Goal: Task Accomplishment & Management: Manage account settings

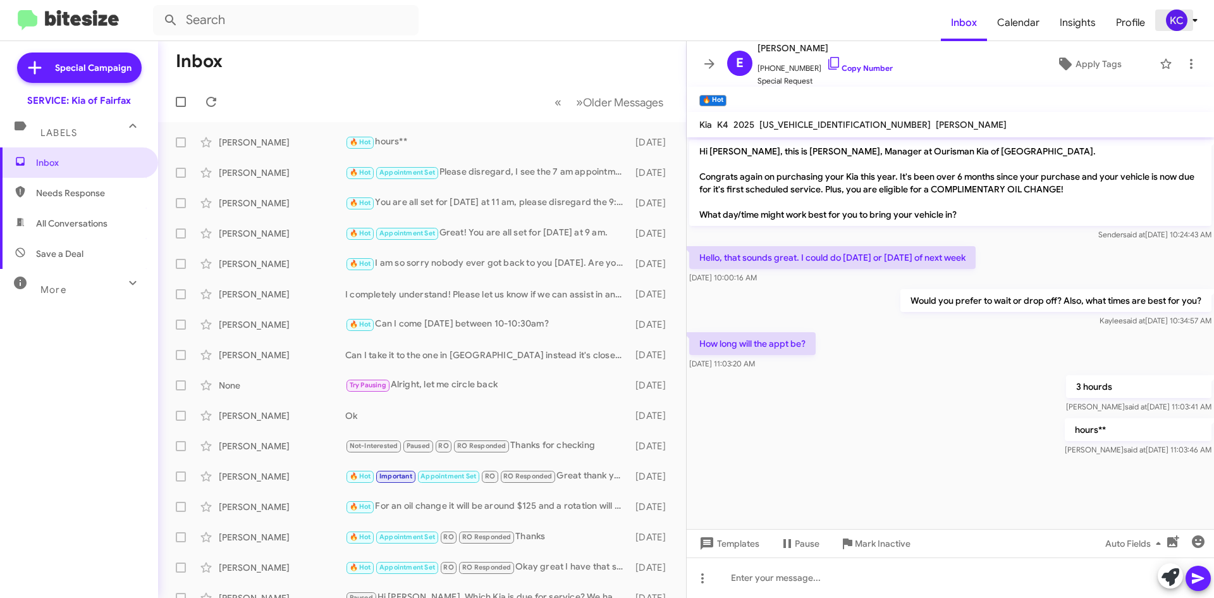
click at [1169, 29] on div "KC" at bounding box center [1176, 19] width 21 height 21
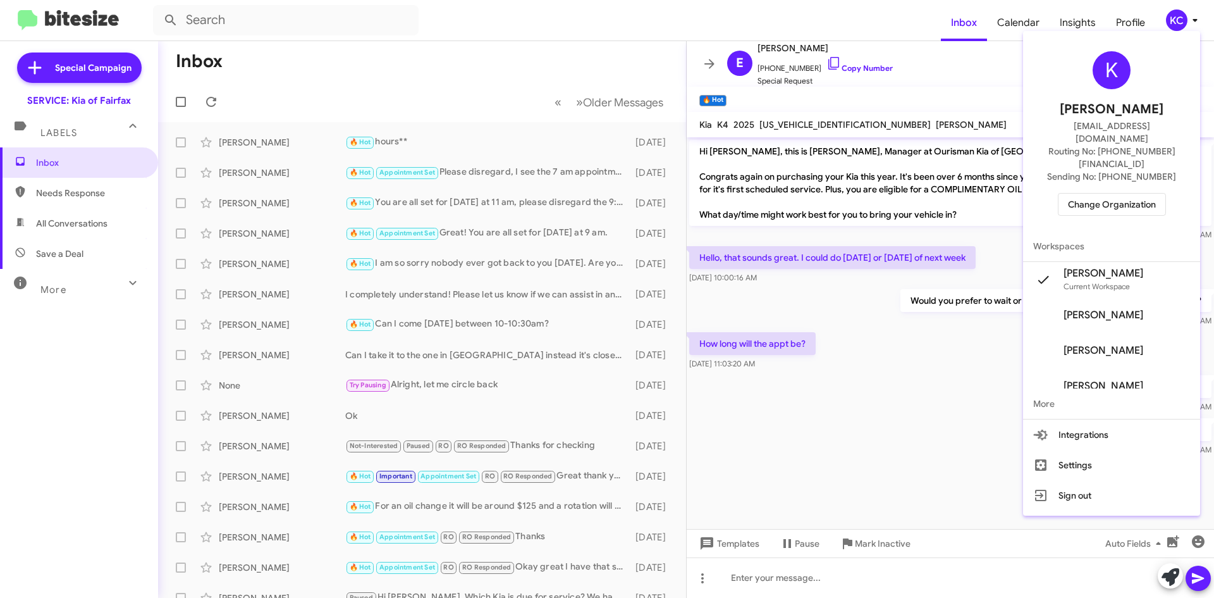
click at [1153, 193] on span "Change Organization" at bounding box center [1112, 203] width 88 height 21
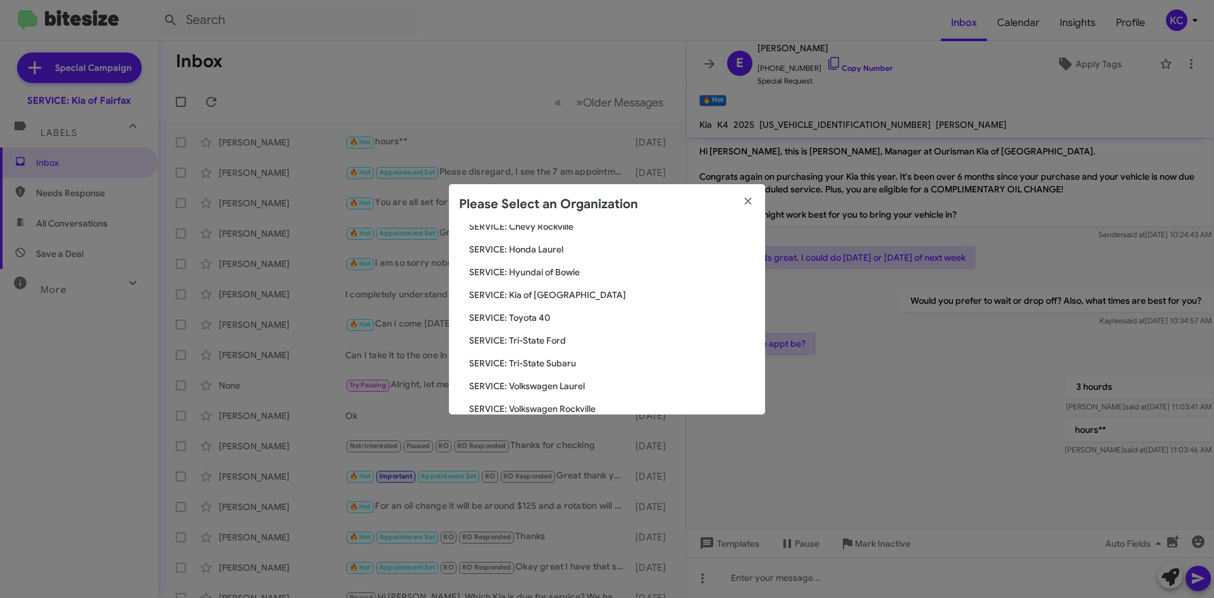
scroll to position [211, 0]
click at [549, 341] on span "SERVICE: Tri-State Subaru" at bounding box center [612, 342] width 286 height 13
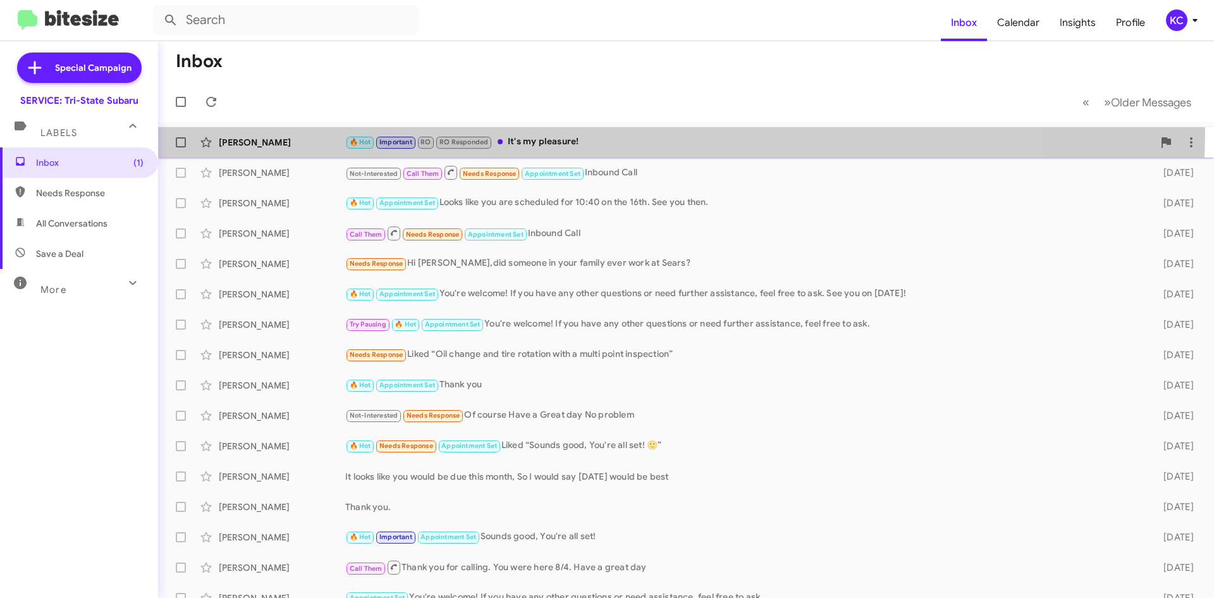
click at [561, 129] on span "Jazmyn Curry 🔥 Hot Important RO RO Responded It's my pleasure! 3 days ago Follo…" at bounding box center [686, 142] width 1056 height 30
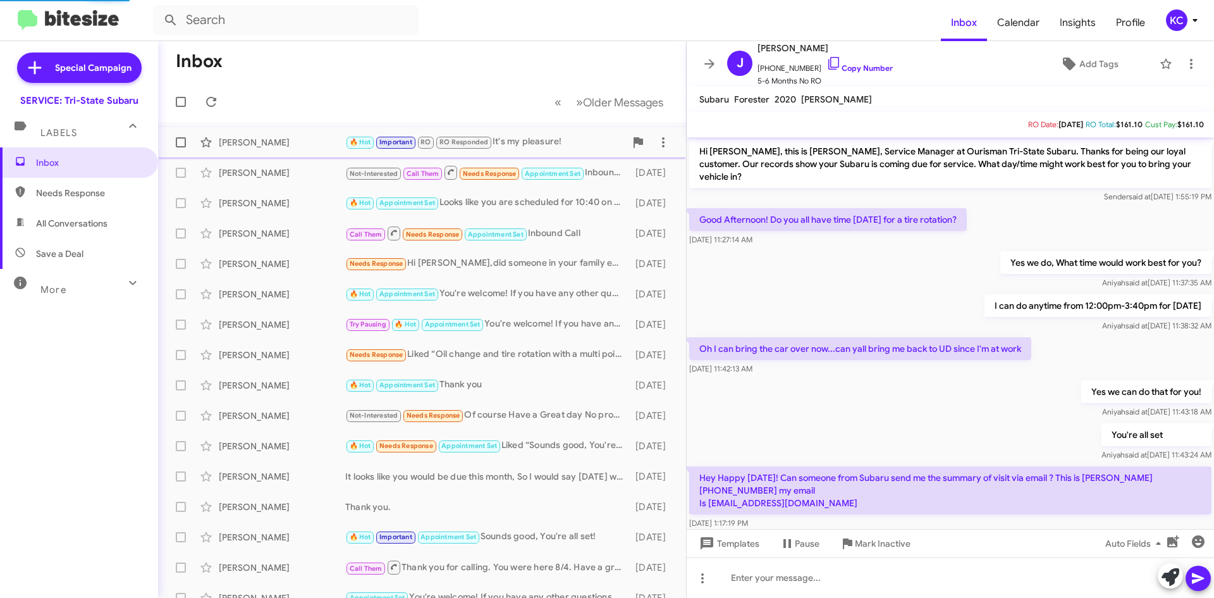
scroll to position [207, 0]
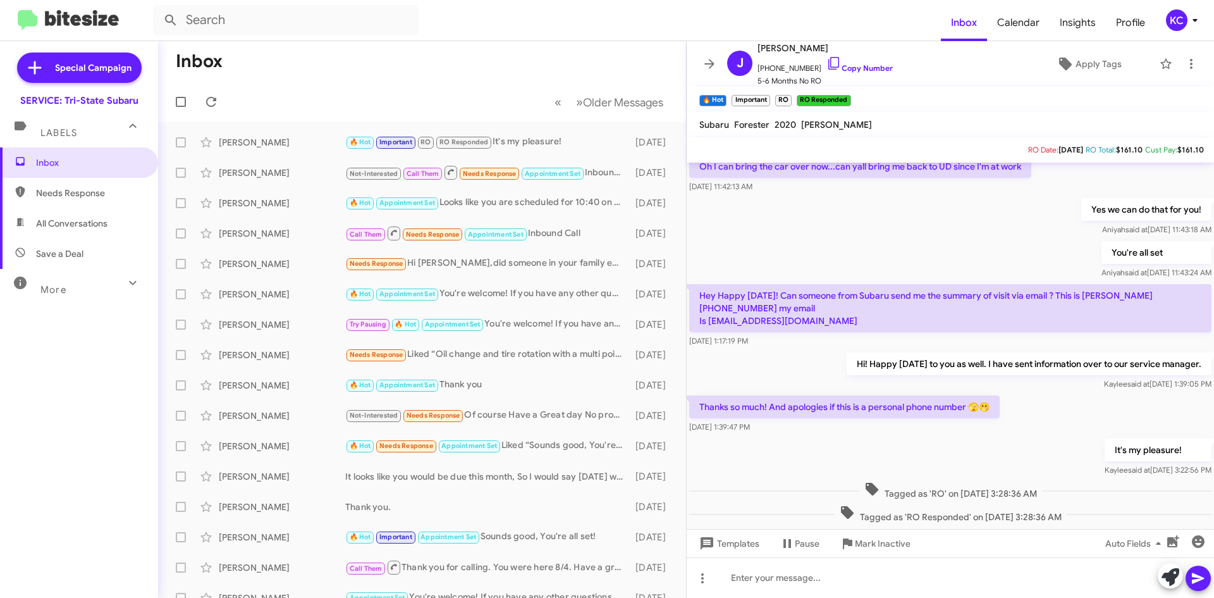
click at [1184, 23] on div "KC" at bounding box center [1176, 19] width 21 height 21
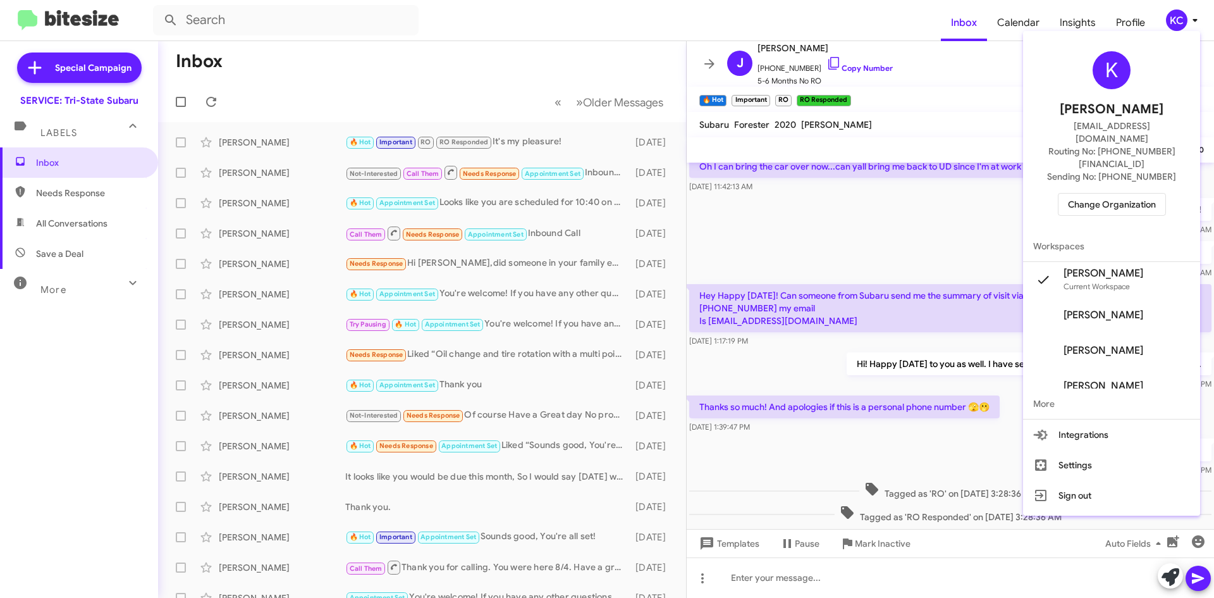
click at [1125, 193] on span "Change Organization" at bounding box center [1112, 203] width 88 height 21
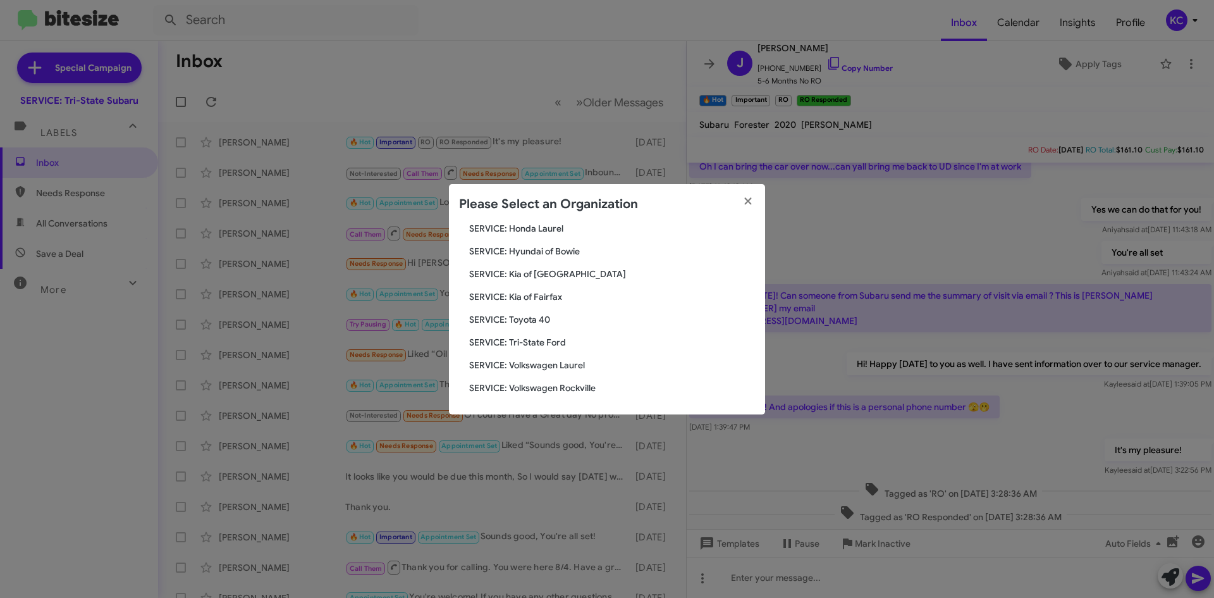
scroll to position [147, 0]
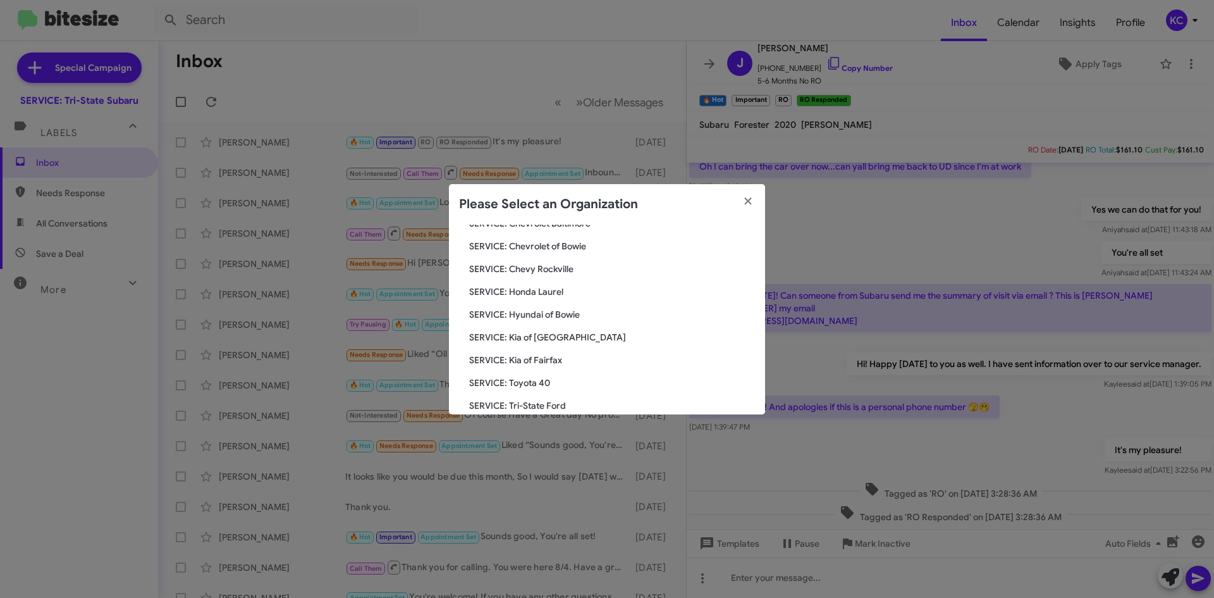
click at [537, 308] on span "SERVICE: Hyundai of Bowie" at bounding box center [612, 314] width 286 height 13
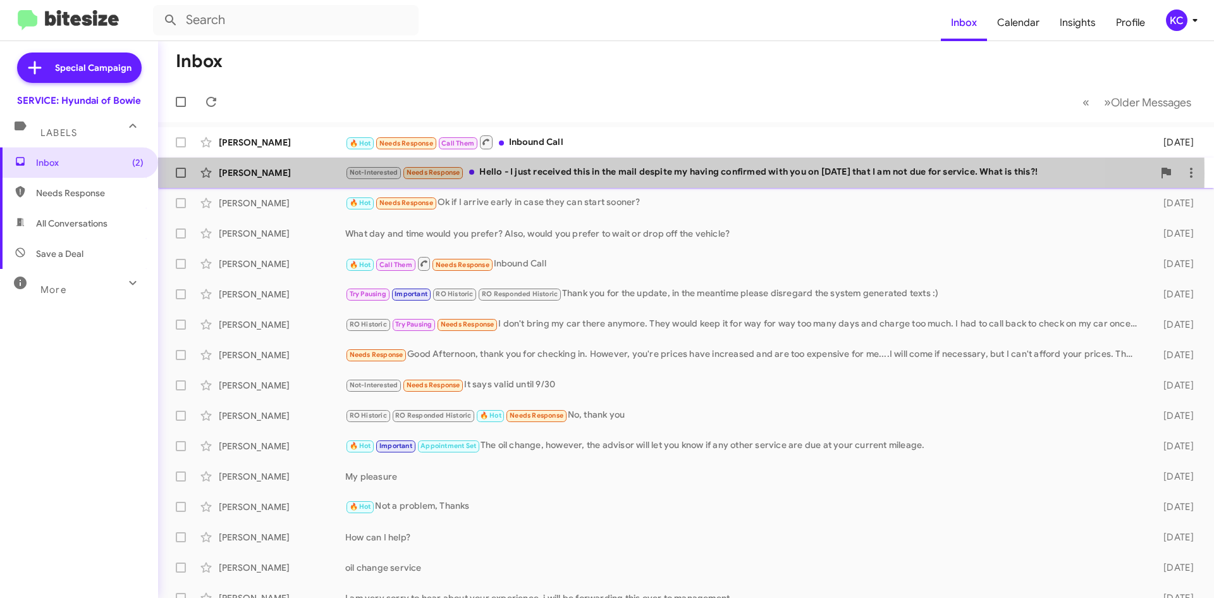
click at [592, 173] on div "Not-Interested Needs Response Hello - I just received this in the mail despite …" at bounding box center [749, 172] width 808 height 15
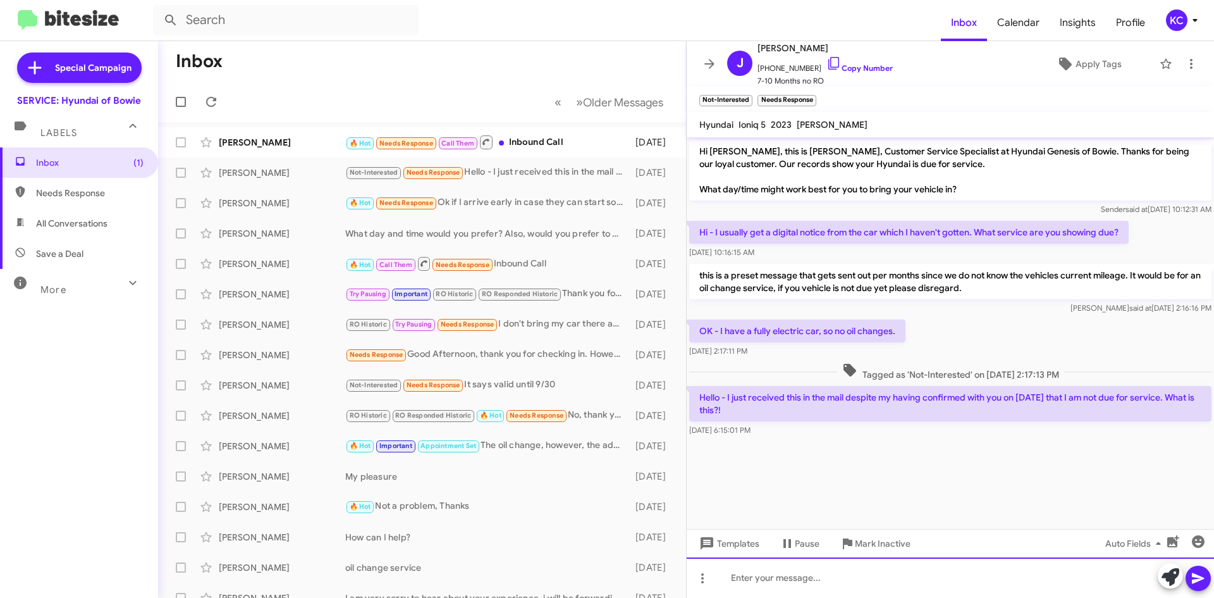
click at [838, 589] on div at bounding box center [950, 577] width 527 height 40
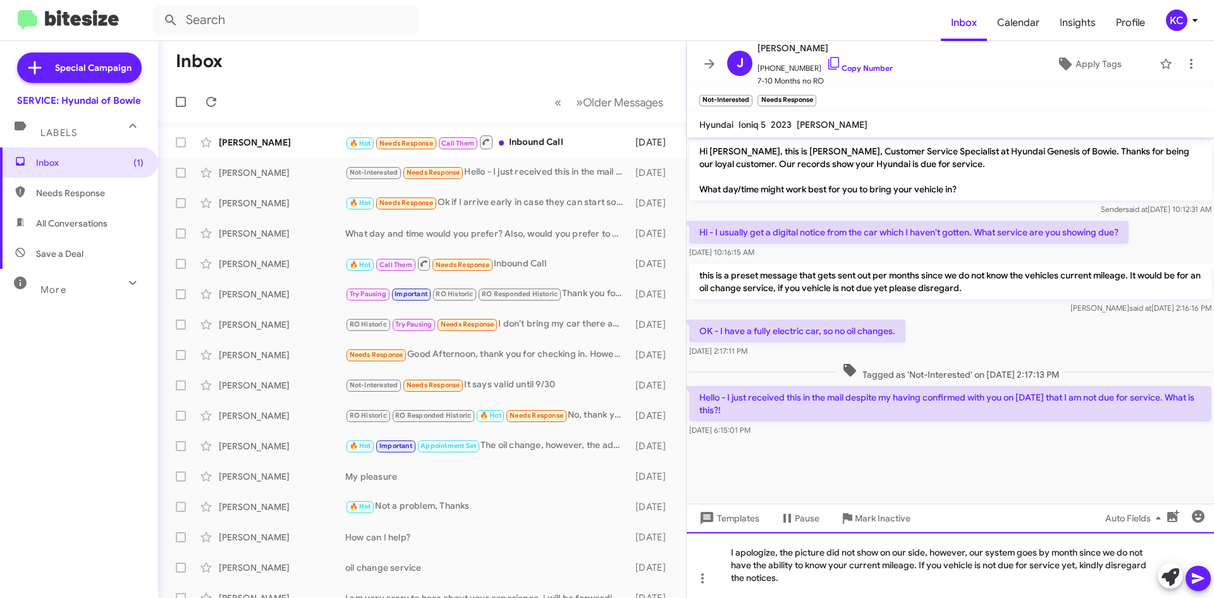
click at [1076, 553] on div "I apologize, the picture did not show on our side, however, our system goes by …" at bounding box center [950, 565] width 527 height 66
click at [1077, 549] on div "I apologize, the picture did not show on our side, however, our system goes by …" at bounding box center [950, 565] width 527 height 66
click at [852, 563] on div "I apologize, the picture did not show on our side, however, our system goes by …" at bounding box center [950, 565] width 527 height 66
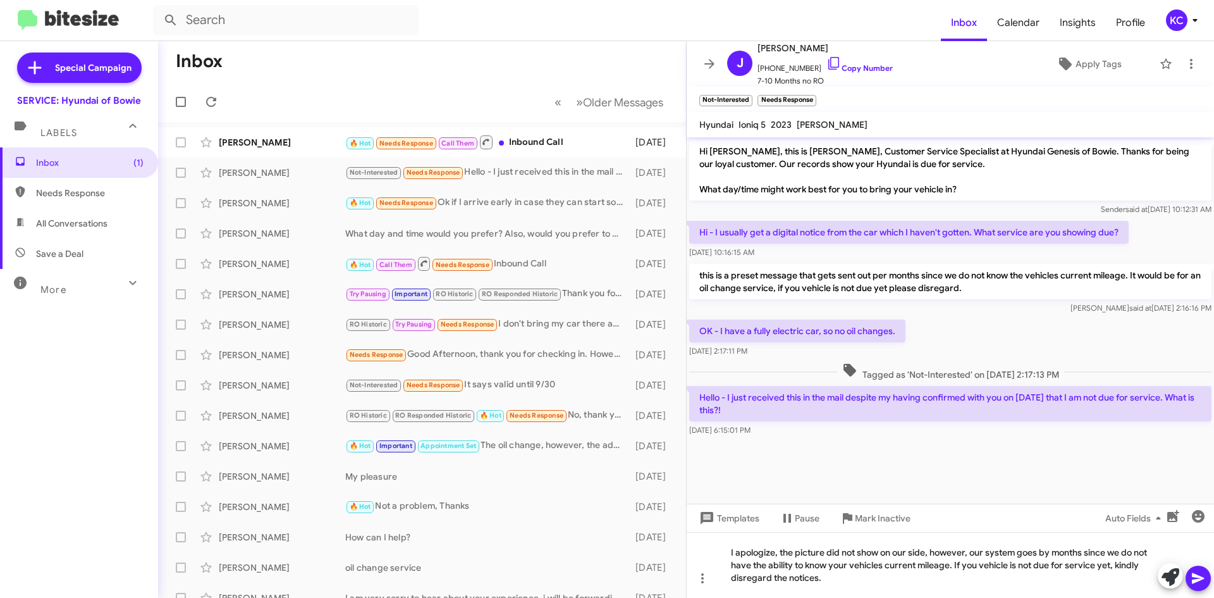
click at [1203, 574] on icon at bounding box center [1198, 577] width 15 height 15
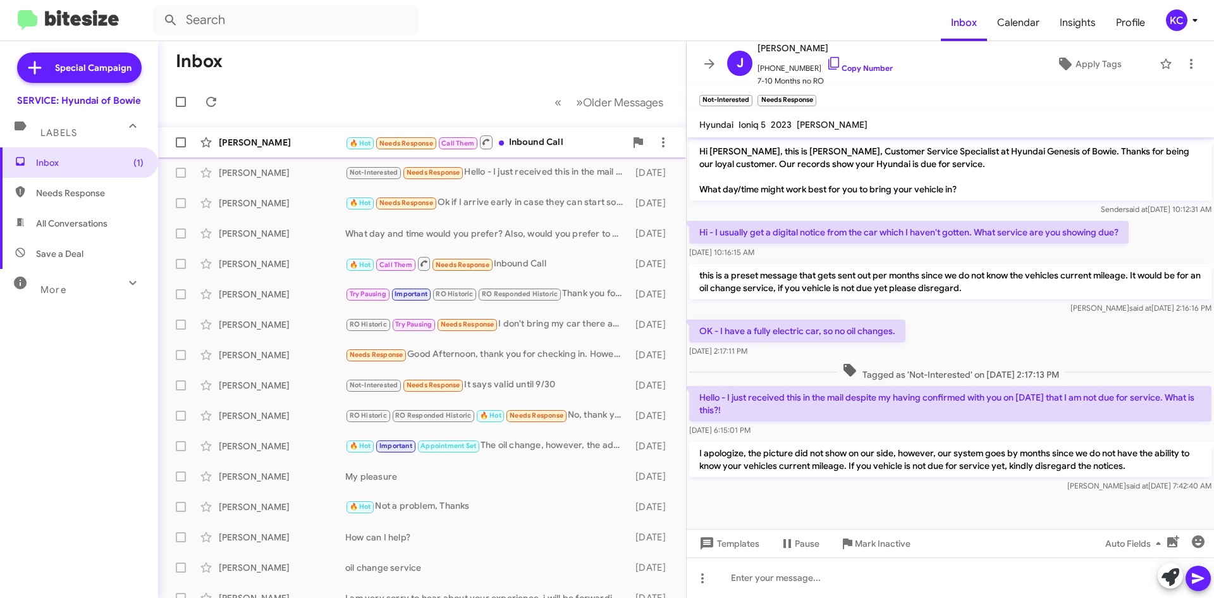
click at [608, 144] on div "🔥 Hot Needs Response Call Them Inbound Call" at bounding box center [485, 142] width 280 height 16
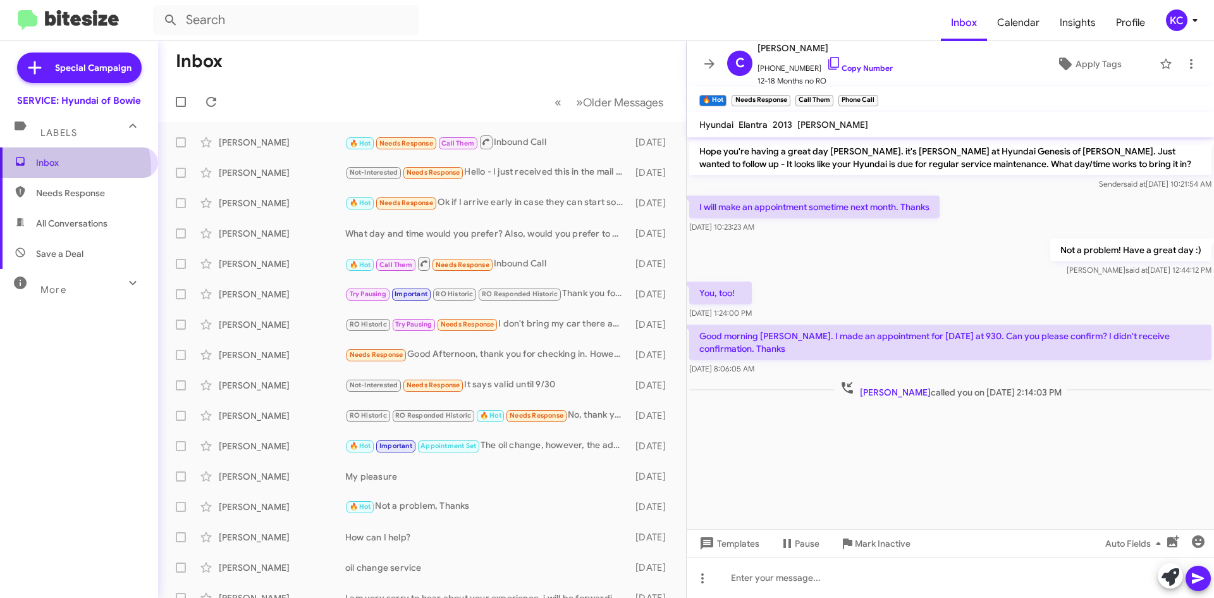
click at [69, 168] on span "Inbox" at bounding box center [89, 162] width 107 height 13
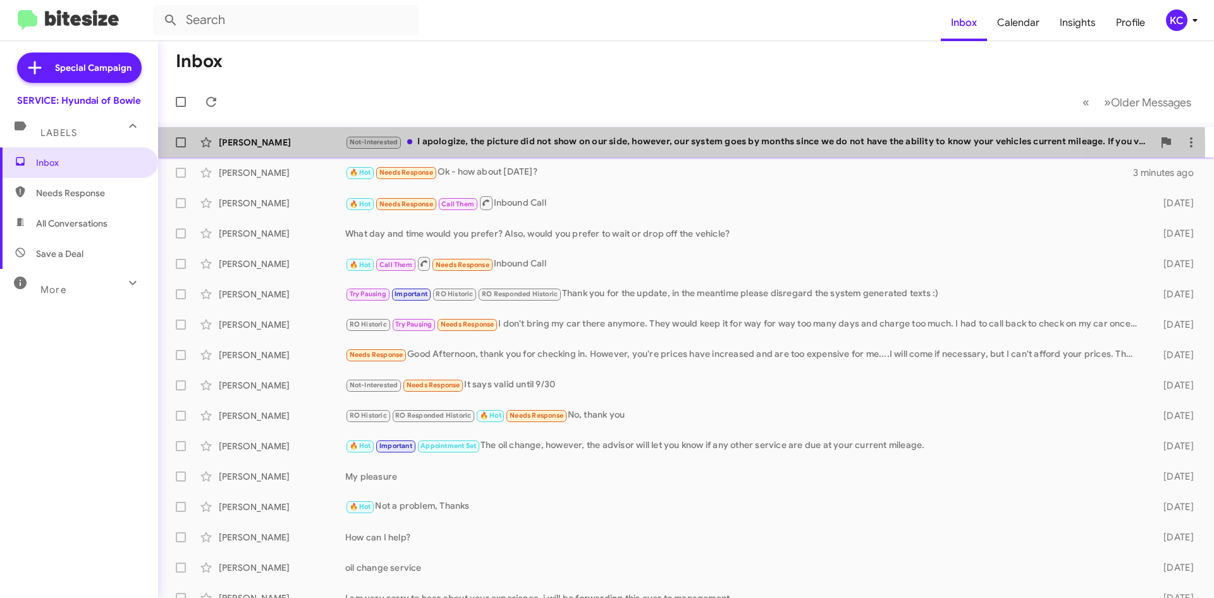
click at [582, 148] on div "Not-Interested I apologize, the picture did not show on our side, however, our …" at bounding box center [749, 142] width 808 height 15
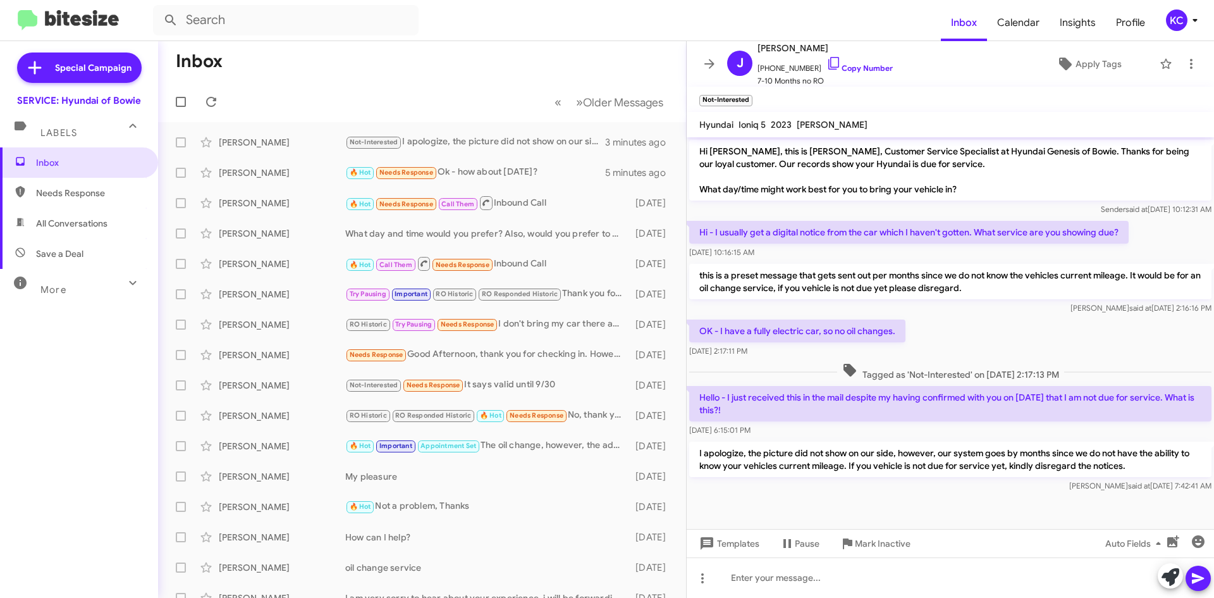
click at [1177, 15] on div "KC" at bounding box center [1176, 19] width 21 height 21
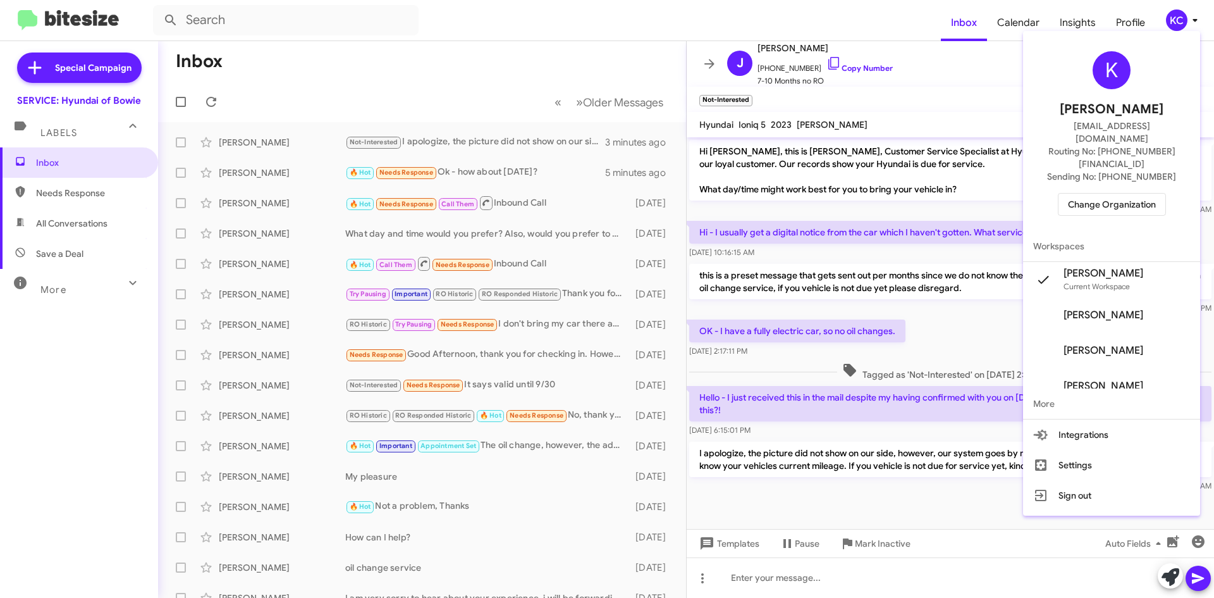
drag, startPoint x: 1132, startPoint y: 166, endPoint x: 1132, endPoint y: 173, distance: 7.0
click at [1132, 173] on div "K Kimberly Cole kcole@ourismancars.com Routing No: +1 (301) 249-4227 Sending No…" at bounding box center [1111, 133] width 177 height 195
click at [1132, 193] on span "Change Organization" at bounding box center [1112, 203] width 88 height 21
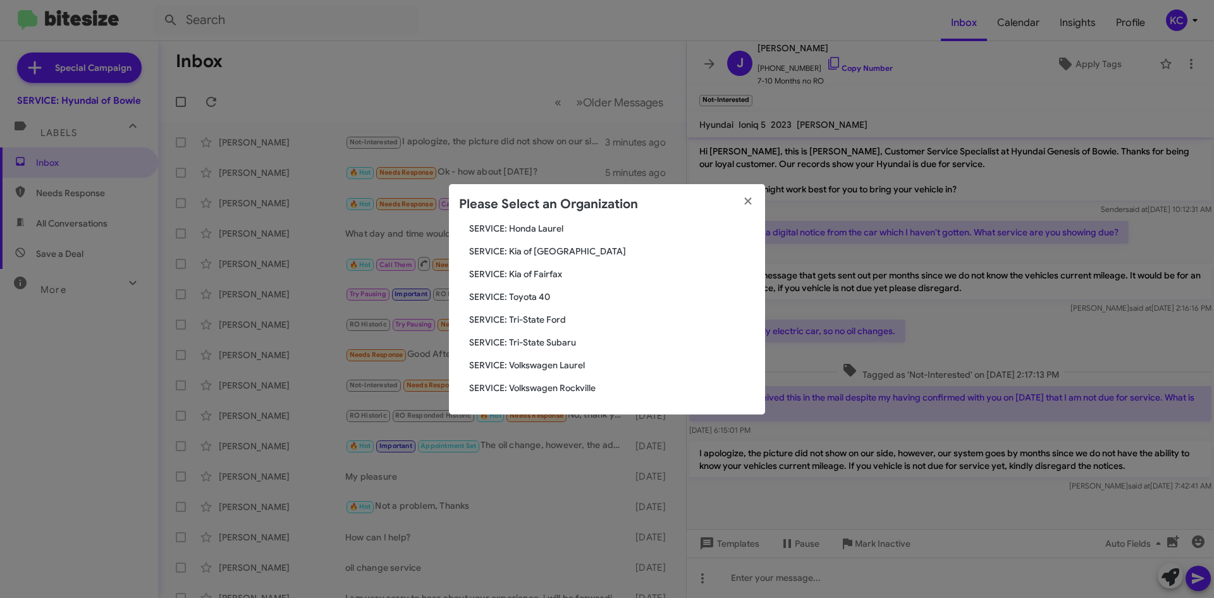
scroll to position [147, 0]
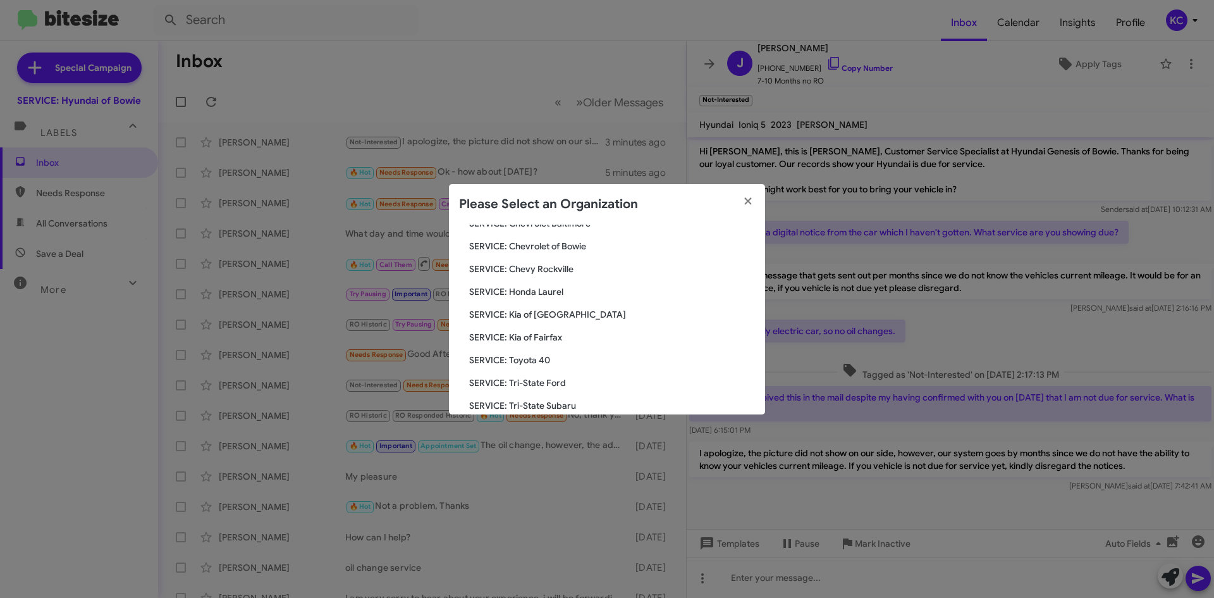
click at [534, 290] on span "SERVICE: Honda Laurel" at bounding box center [612, 291] width 286 height 13
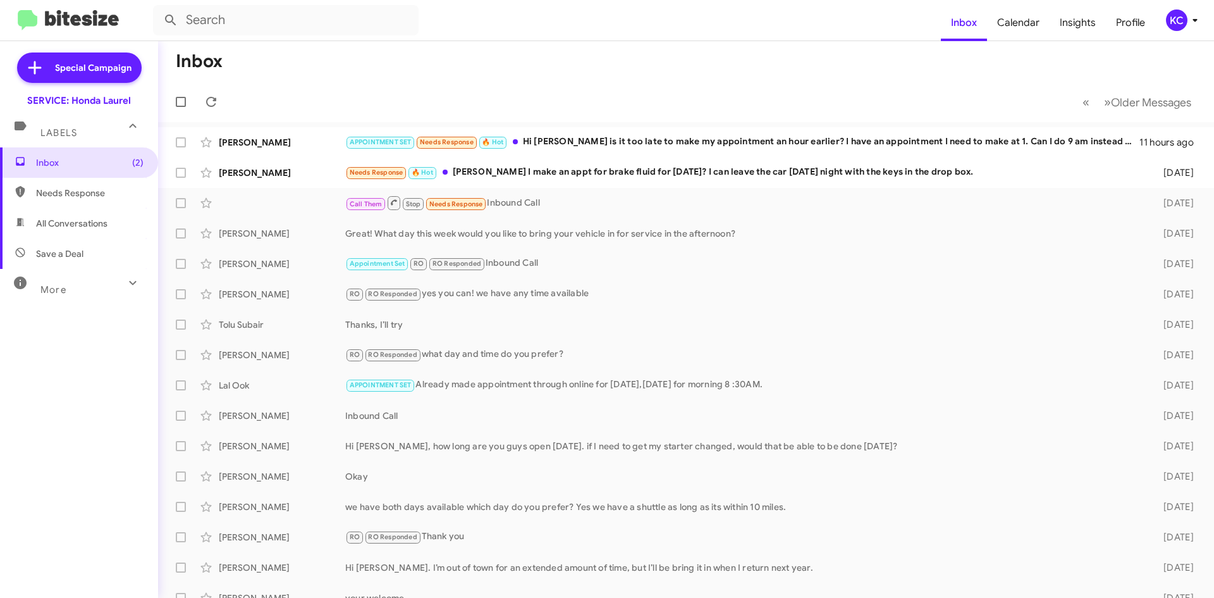
click at [1165, 26] on span "KC" at bounding box center [1184, 19] width 38 height 21
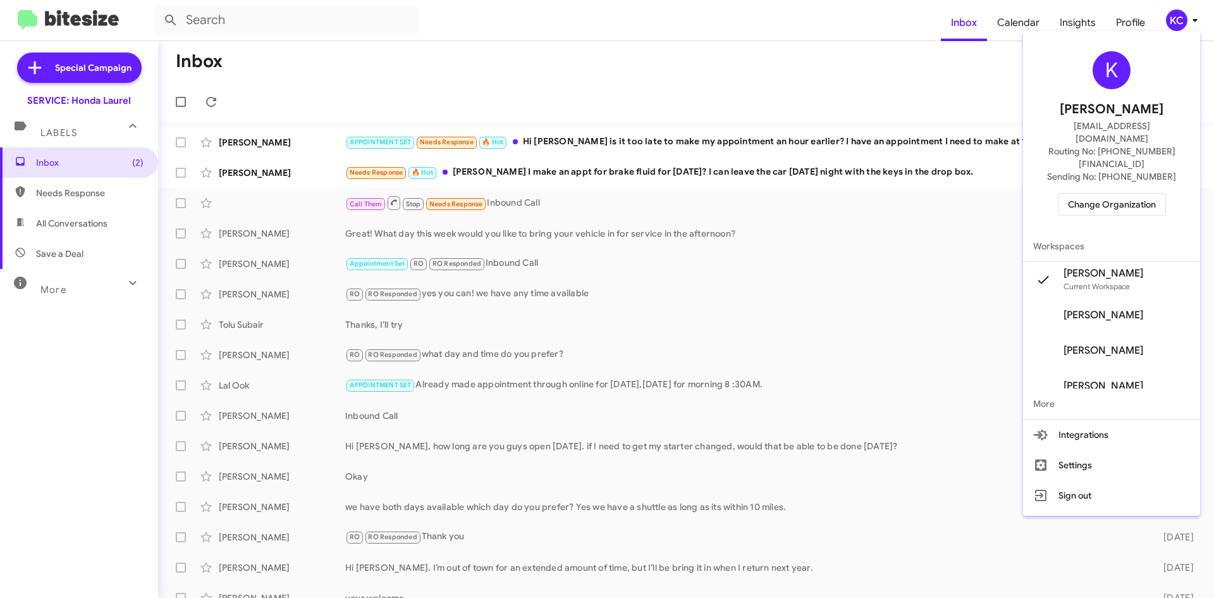
click at [1124, 190] on div "K [PERSON_NAME] [EMAIL_ADDRESS][DOMAIN_NAME] Routing No: [PHONE_NUMBER][FINANCI…" at bounding box center [1111, 133] width 177 height 195
click at [1124, 193] on span "Change Organization" at bounding box center [1112, 203] width 88 height 21
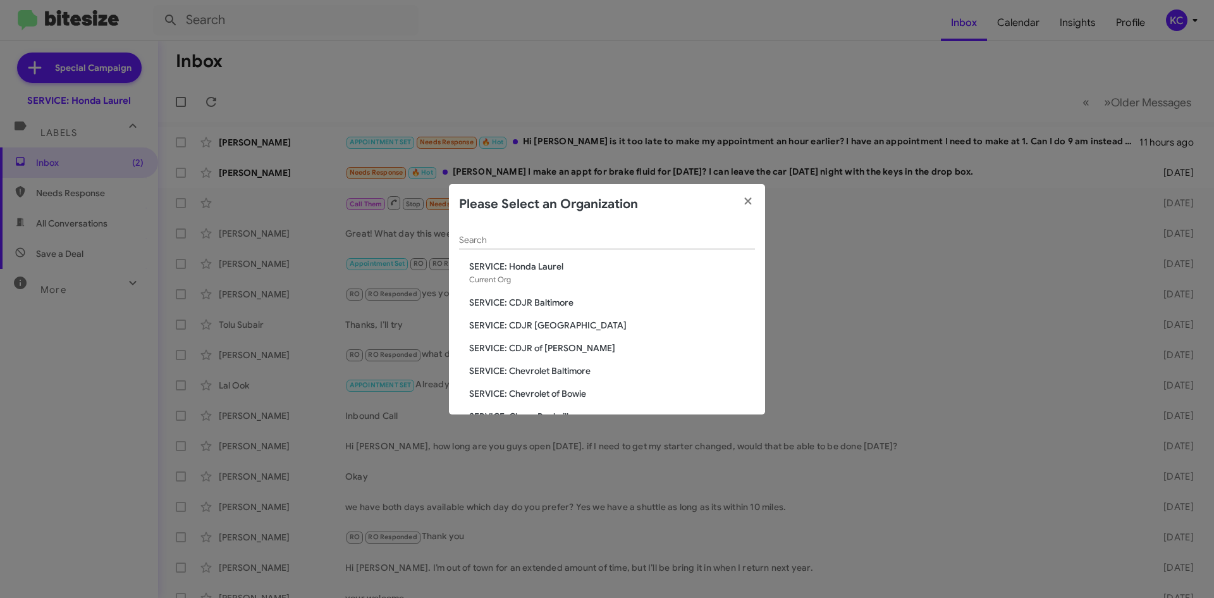
scroll to position [63, 0]
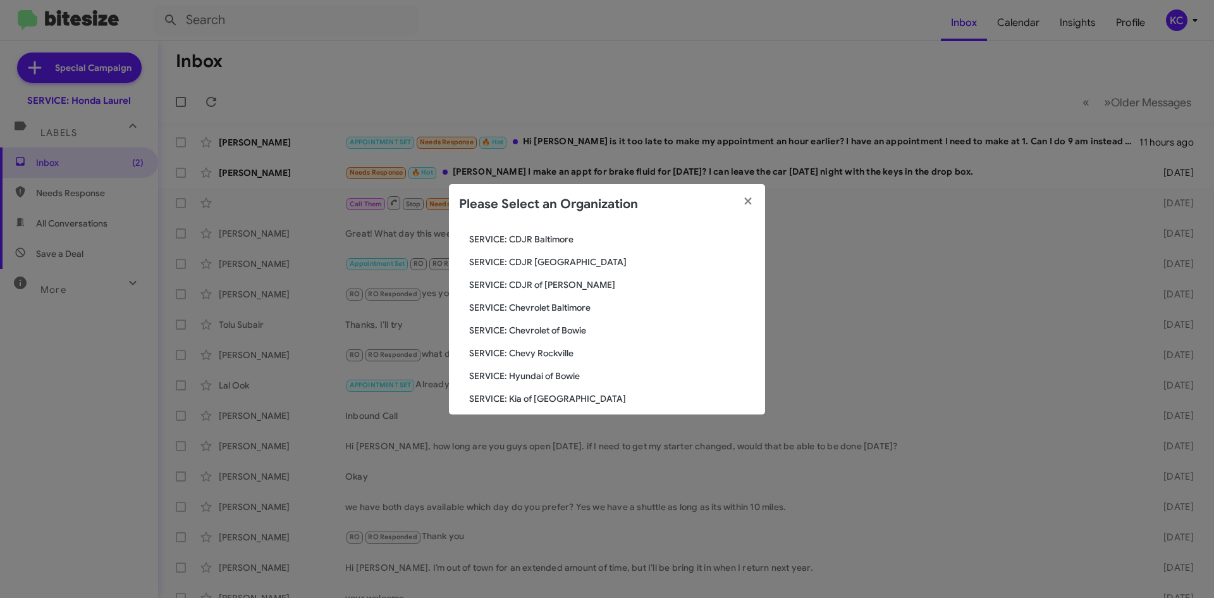
click at [556, 331] on span "SERVICE: Chevrolet of Bowie" at bounding box center [612, 330] width 286 height 13
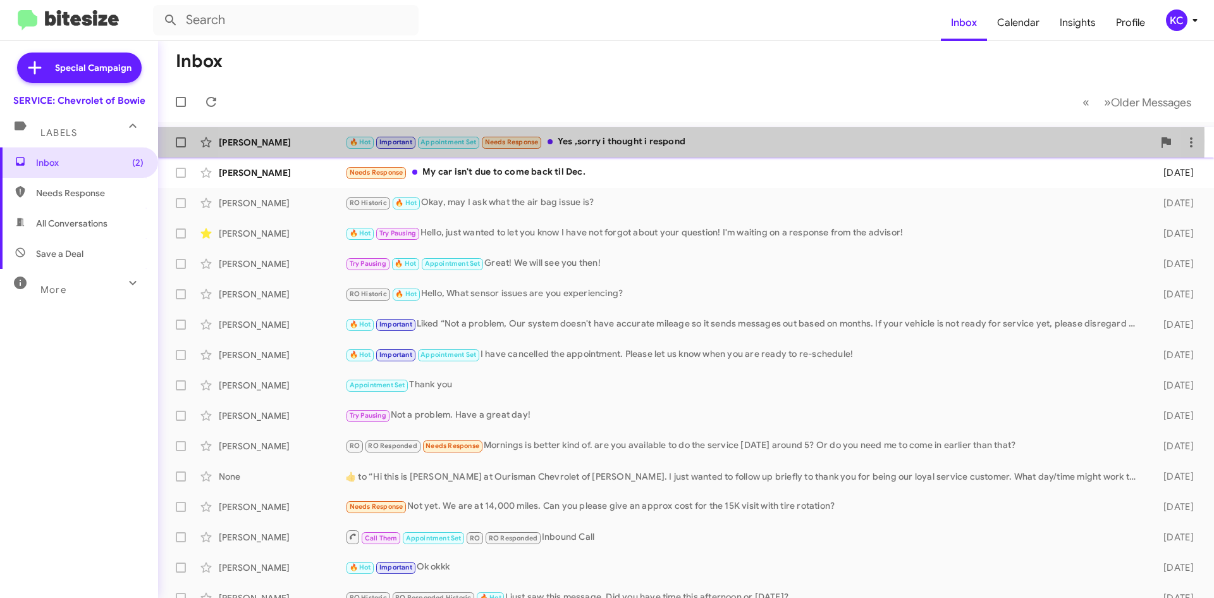
click at [630, 140] on div "🔥 Hot Important Appointment Set Needs Response Yes ,sorry i thought i respond" at bounding box center [749, 142] width 808 height 15
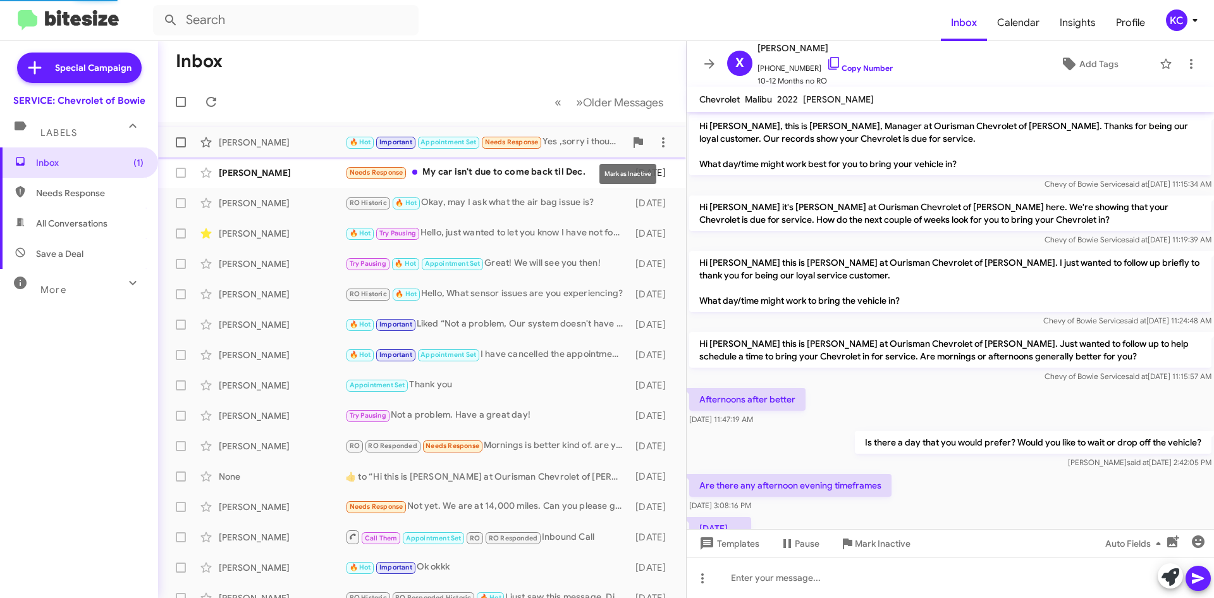
scroll to position [357, 0]
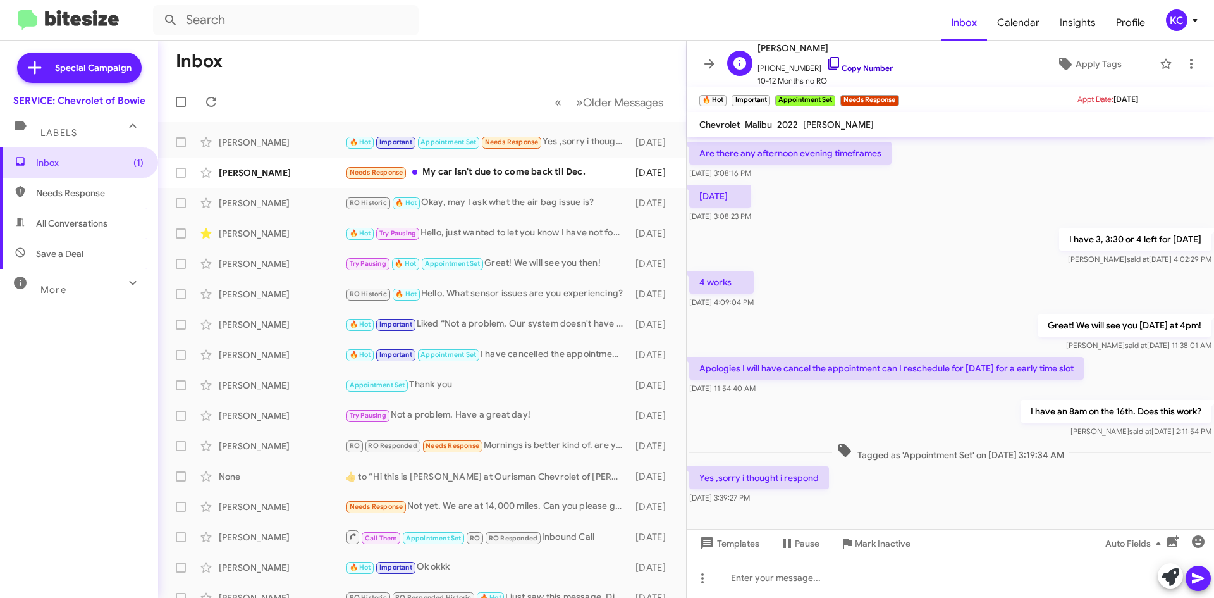
click at [828, 59] on icon at bounding box center [833, 63] width 11 height 13
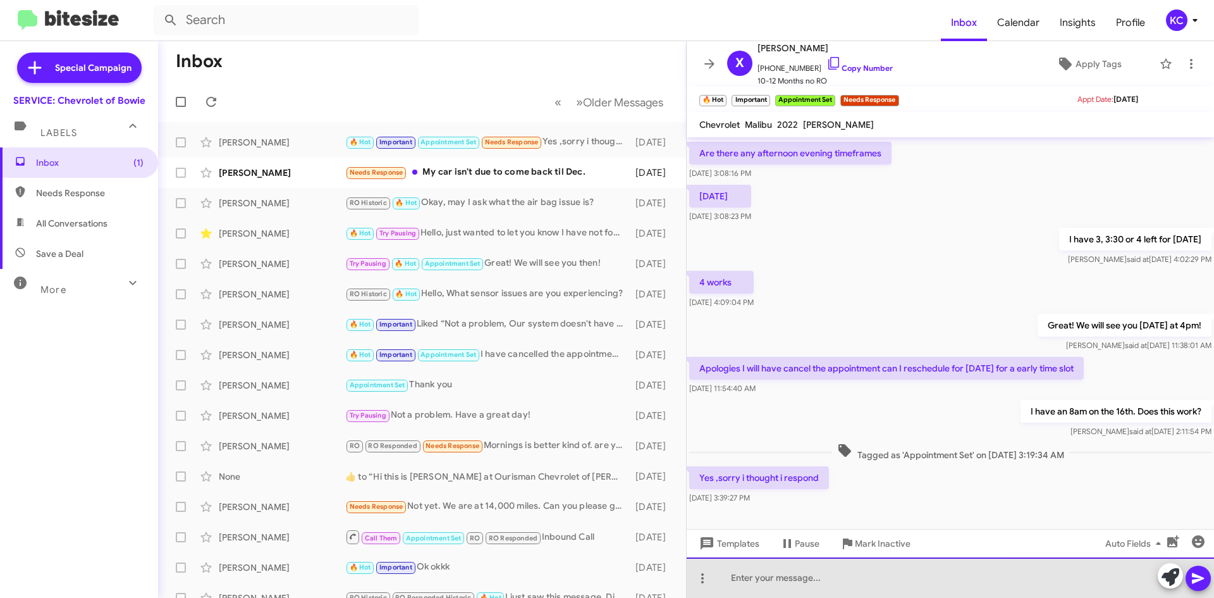
click at [871, 583] on div at bounding box center [950, 577] width 527 height 40
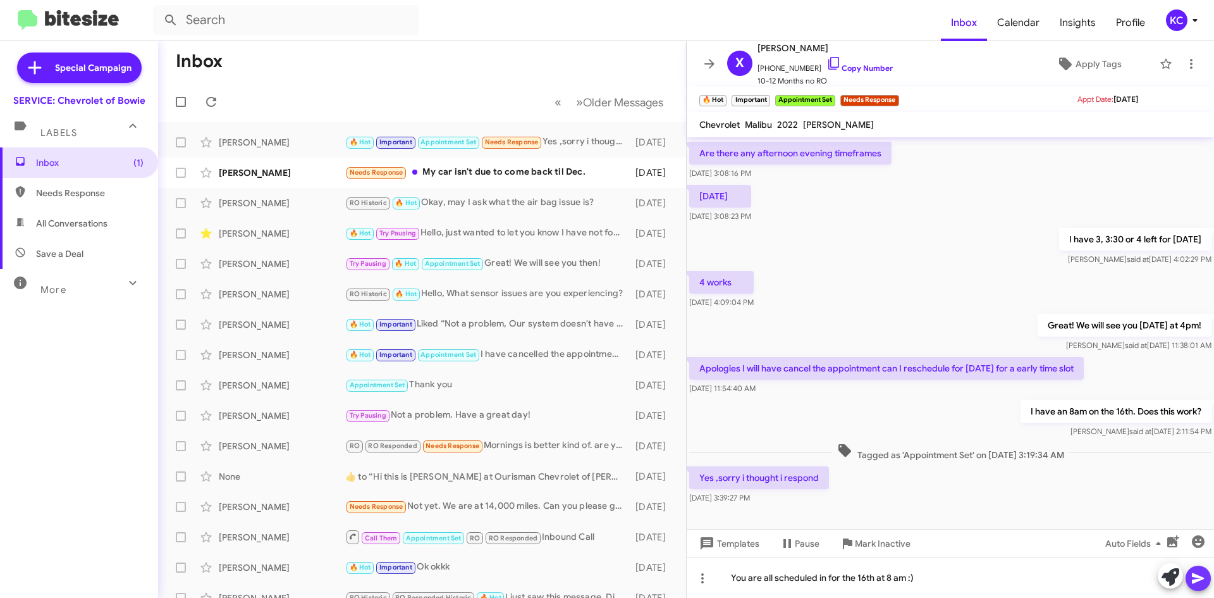
click at [1201, 582] on icon at bounding box center [1198, 577] width 15 height 15
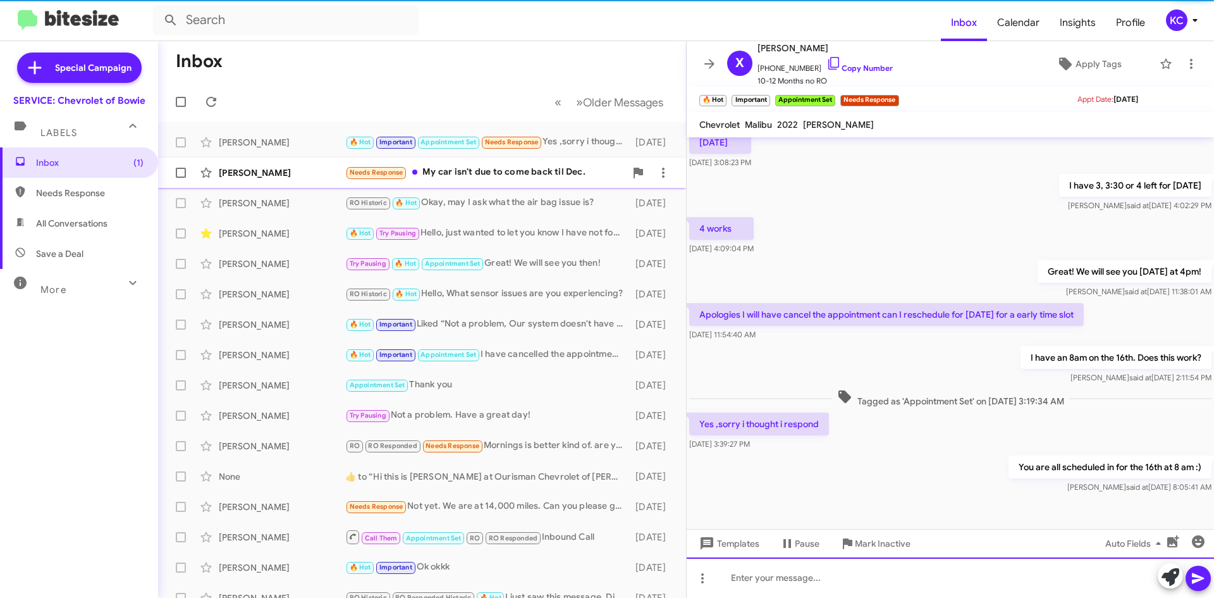
scroll to position [429, 0]
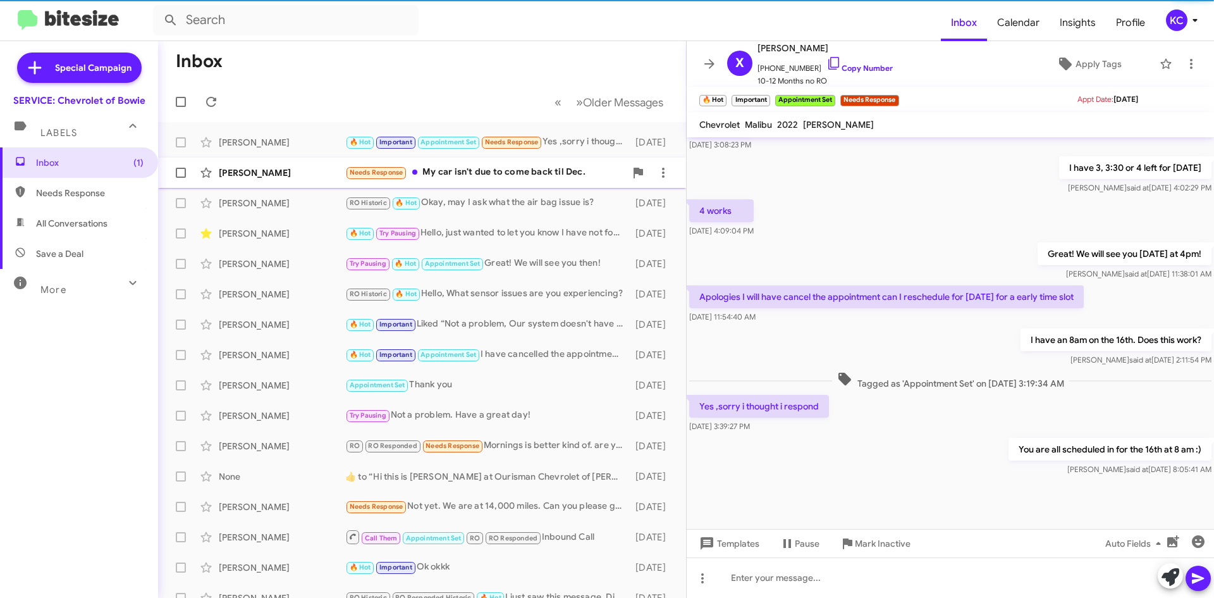
click at [462, 164] on div "Patricia Jones Needs Response My car isn't due to come back til Dec. 2 days ago" at bounding box center [422, 172] width 508 height 25
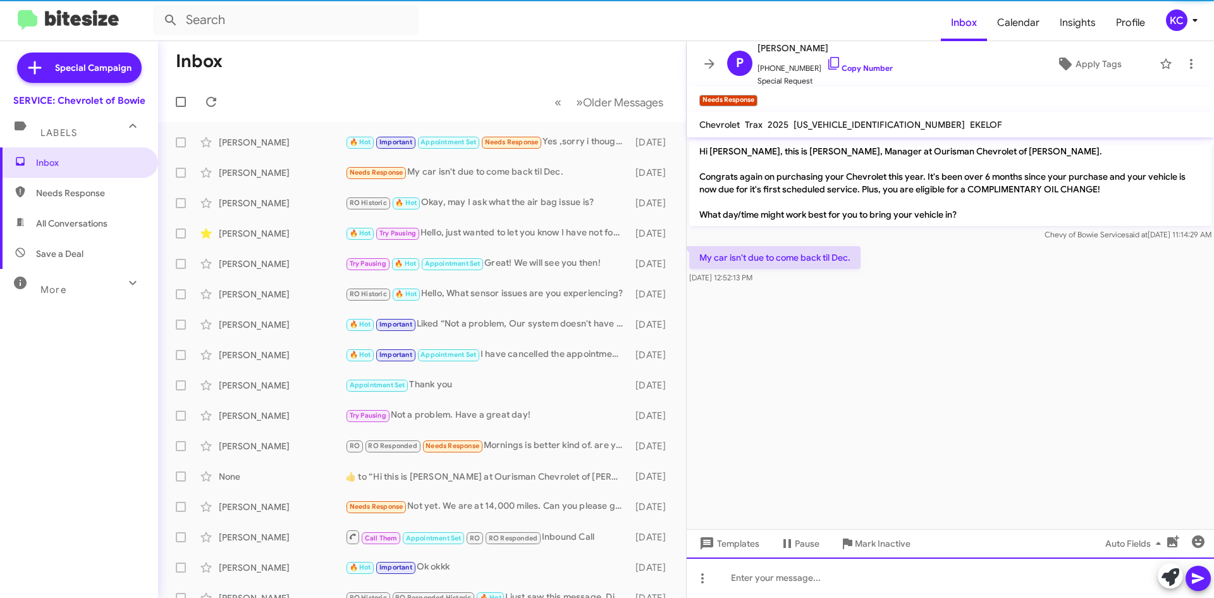
click at [794, 584] on div at bounding box center [950, 577] width 527 height 40
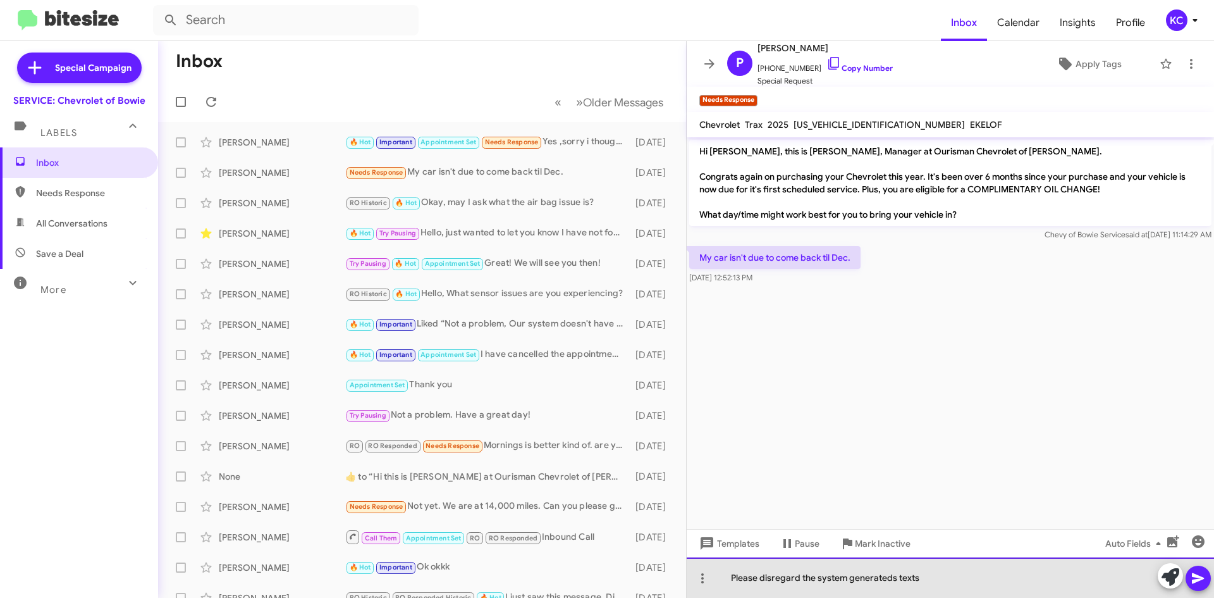
click at [896, 579] on div "Please disregard the system generateds texts" at bounding box center [950, 577] width 527 height 40
click at [959, 572] on div "Please disregard the system generated texts" at bounding box center [950, 577] width 527 height 40
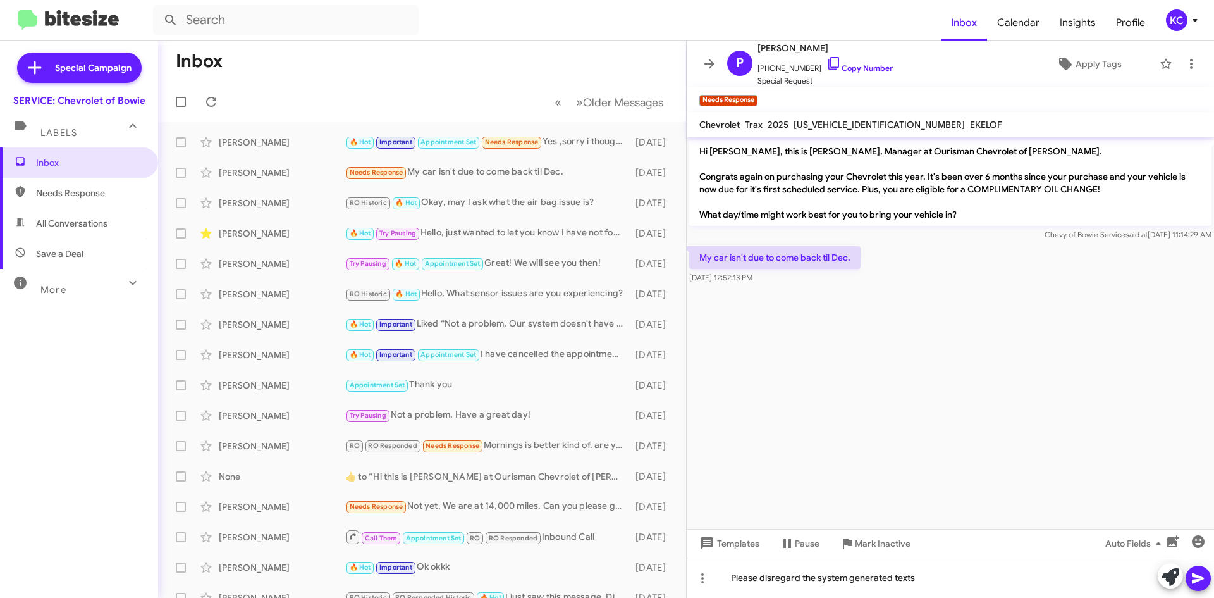
click at [1201, 572] on icon at bounding box center [1198, 577] width 15 height 15
click at [1178, 16] on div "KC" at bounding box center [1176, 19] width 21 height 21
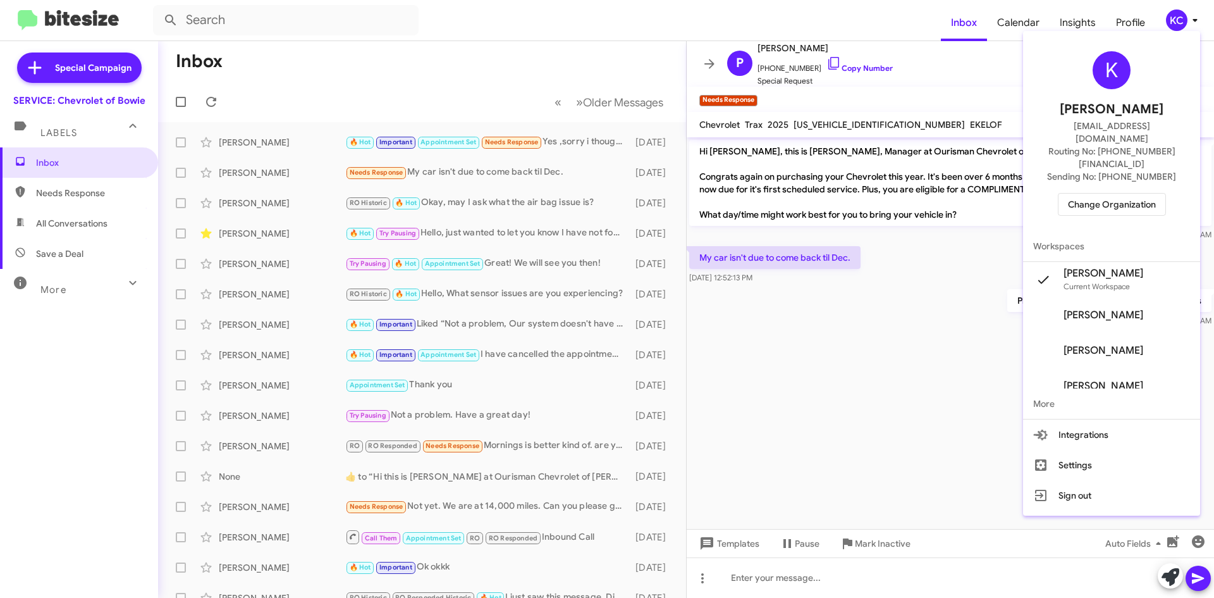
click at [1122, 193] on span "Change Organization" at bounding box center [1112, 203] width 88 height 21
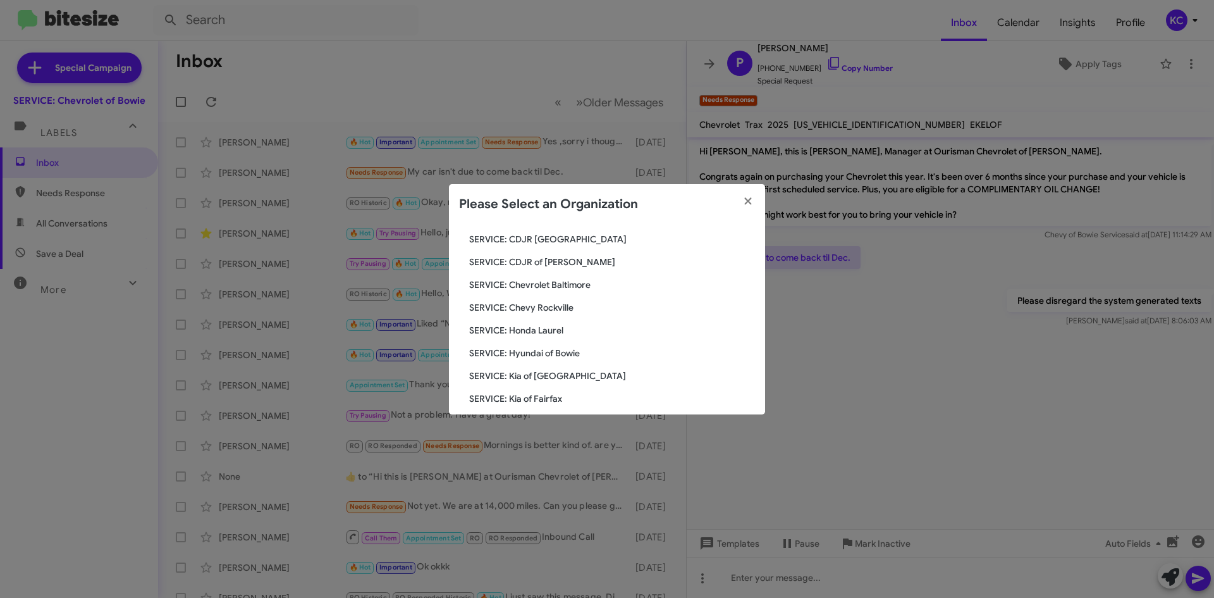
scroll to position [126, 0]
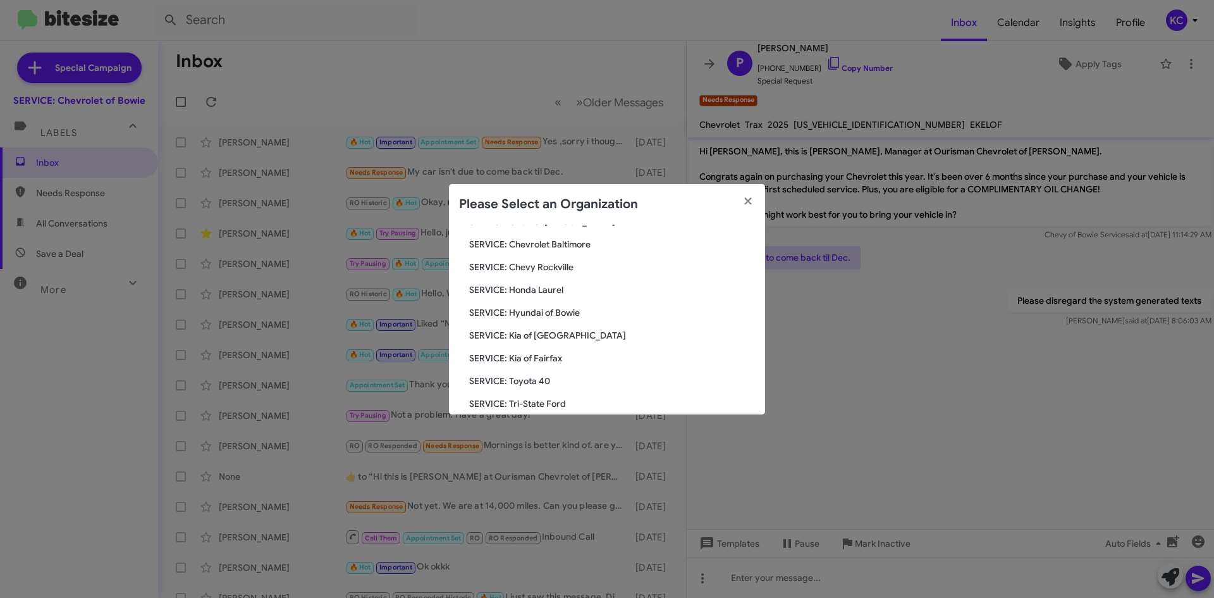
click at [565, 316] on span "SERVICE: Hyundai of Bowie" at bounding box center [612, 312] width 286 height 13
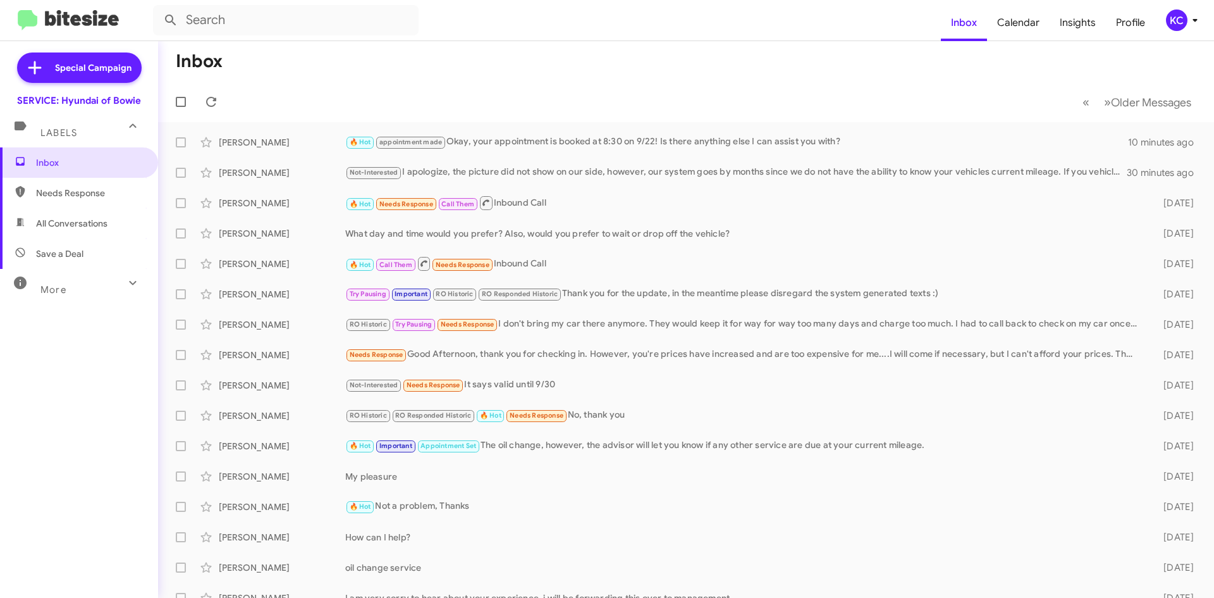
click at [1176, 33] on mat-toolbar "Inbox Calendar Insights Profile KC" at bounding box center [607, 20] width 1214 height 40
click at [1174, 14] on div "KC" at bounding box center [1176, 19] width 21 height 21
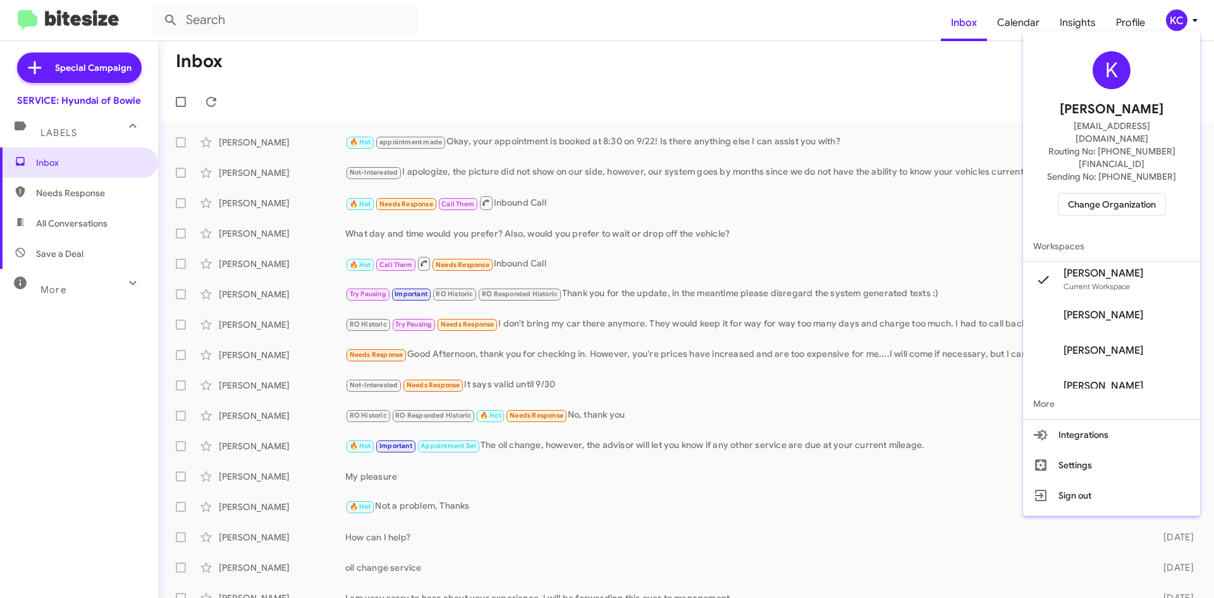
click at [1115, 193] on span "Change Organization" at bounding box center [1112, 203] width 88 height 21
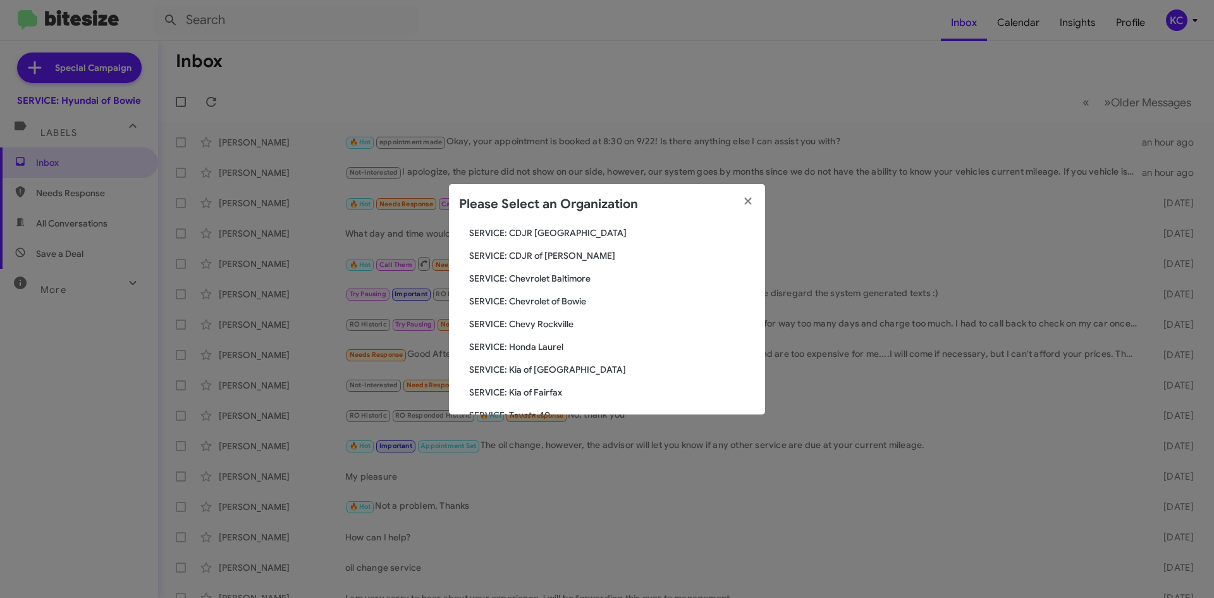
scroll to position [84, 0]
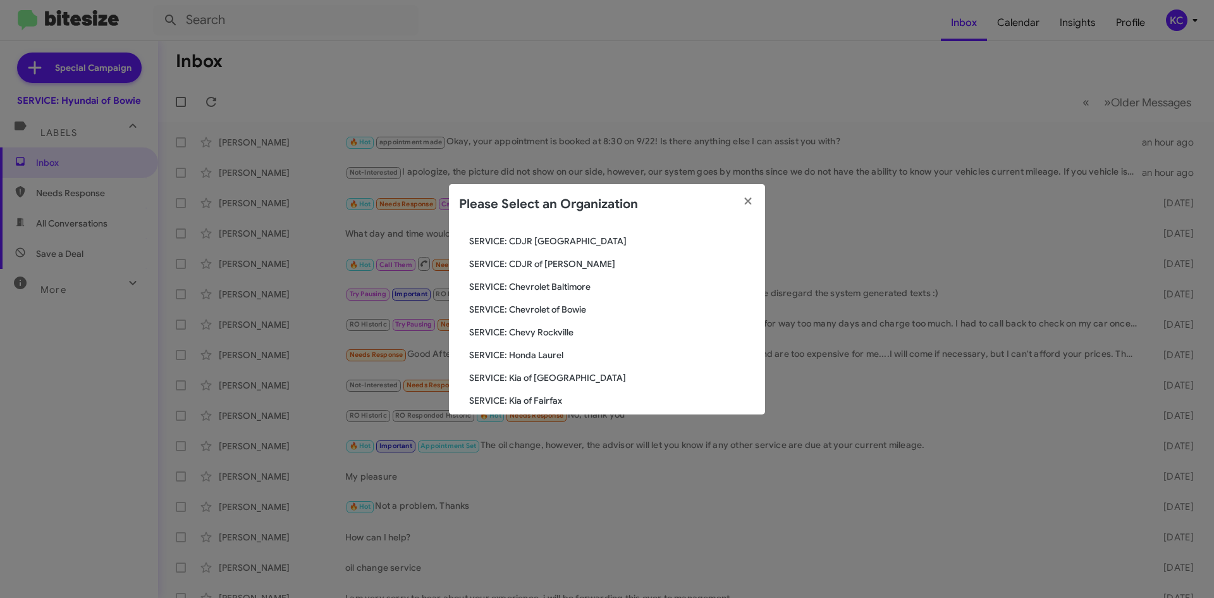
click at [584, 310] on span "SERVICE: Chevrolet of Bowie" at bounding box center [612, 309] width 286 height 13
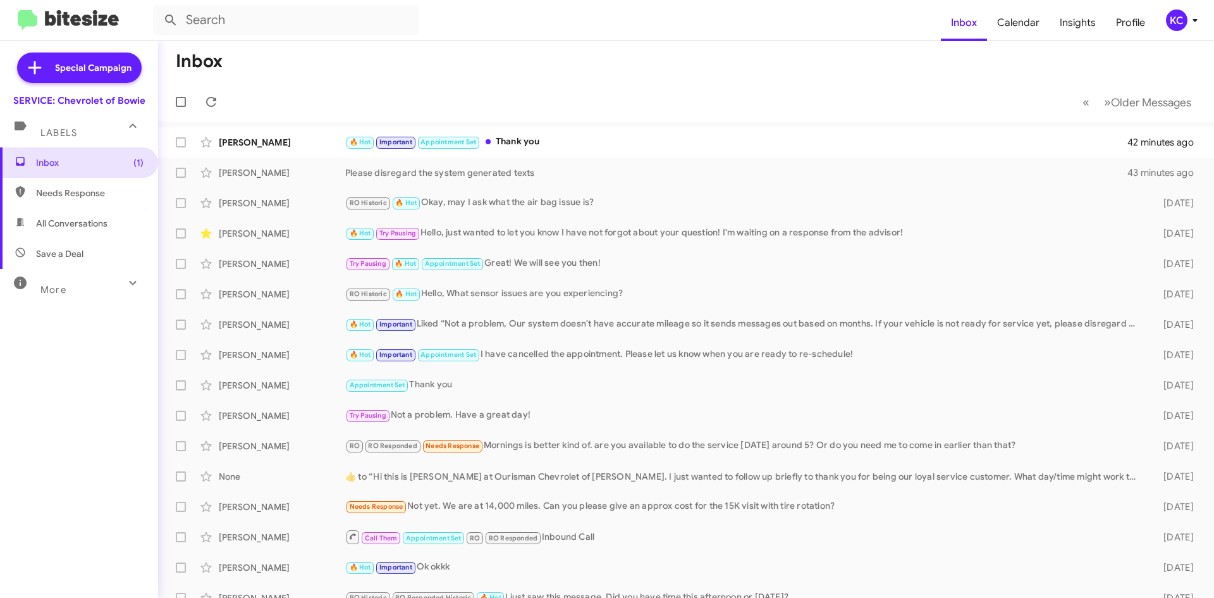
click at [544, 126] on mat-action-list "[PERSON_NAME] 🔥 Hot Important Appointment Set Thank you 42 minutes ago [PERSON_…" at bounding box center [686, 428] width 1056 height 612
click at [546, 135] on div "🔥 Hot Important Appointment Set Thank you" at bounding box center [749, 142] width 808 height 15
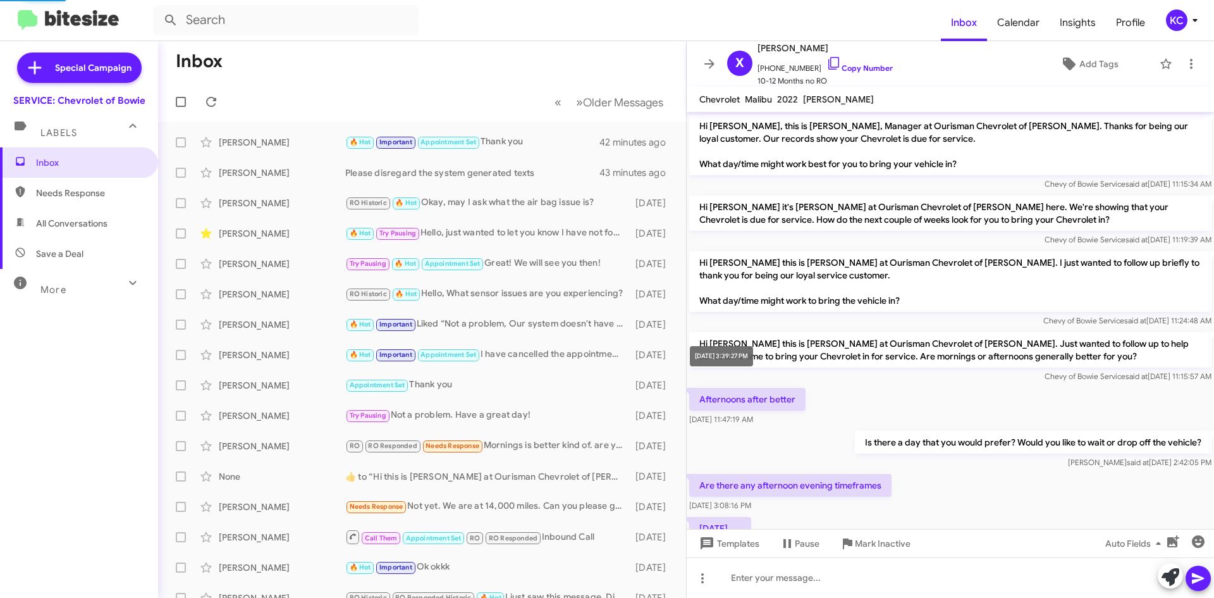
scroll to position [450, 0]
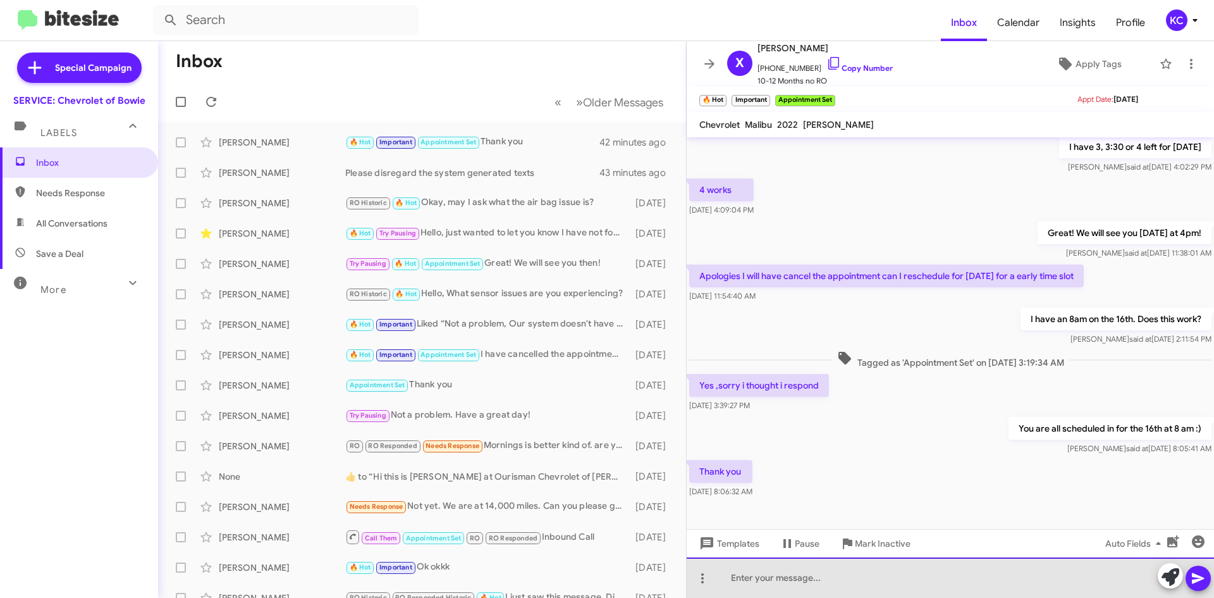
click at [935, 594] on div at bounding box center [950, 577] width 527 height 40
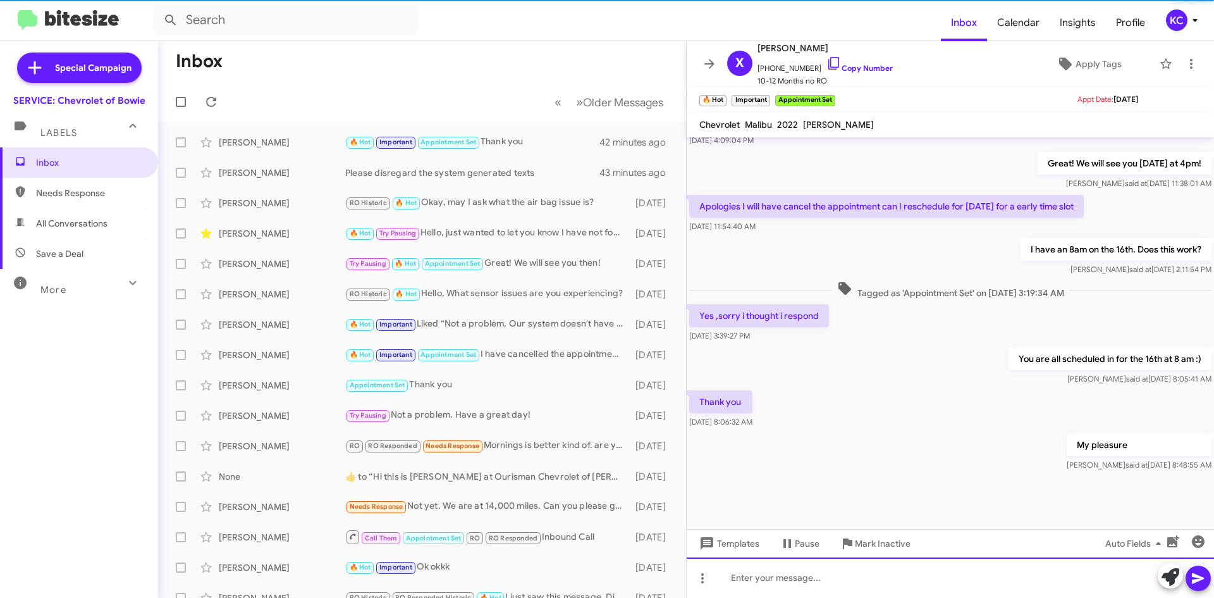
scroll to position [521, 0]
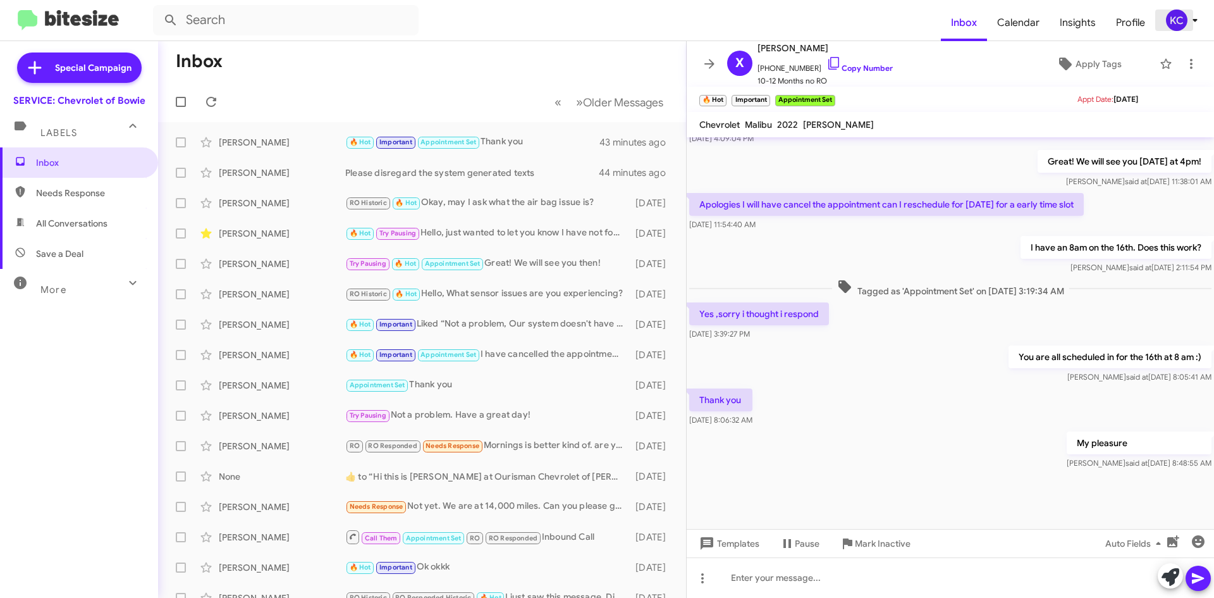
click at [1174, 21] on div "KC" at bounding box center [1176, 19] width 21 height 21
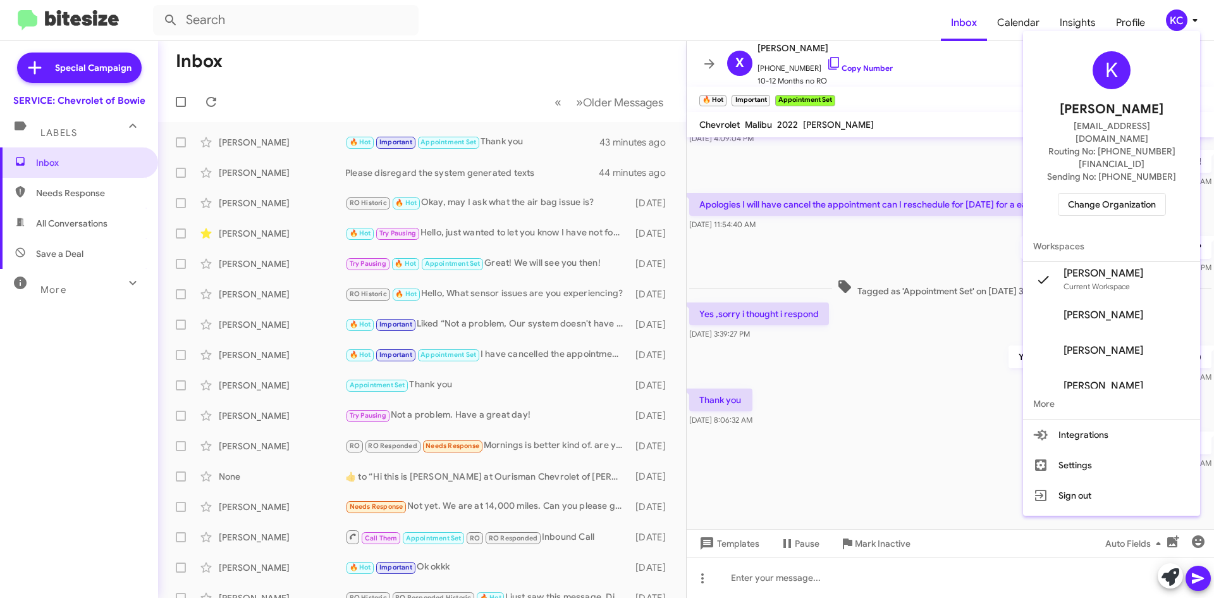
click at [1122, 191] on div "K Kimberly Cole kcole@ourismancars.com Routing No: +1 (301) 262-7600 Sending No…" at bounding box center [1111, 133] width 177 height 195
click at [1124, 193] on span "Change Organization" at bounding box center [1112, 203] width 88 height 21
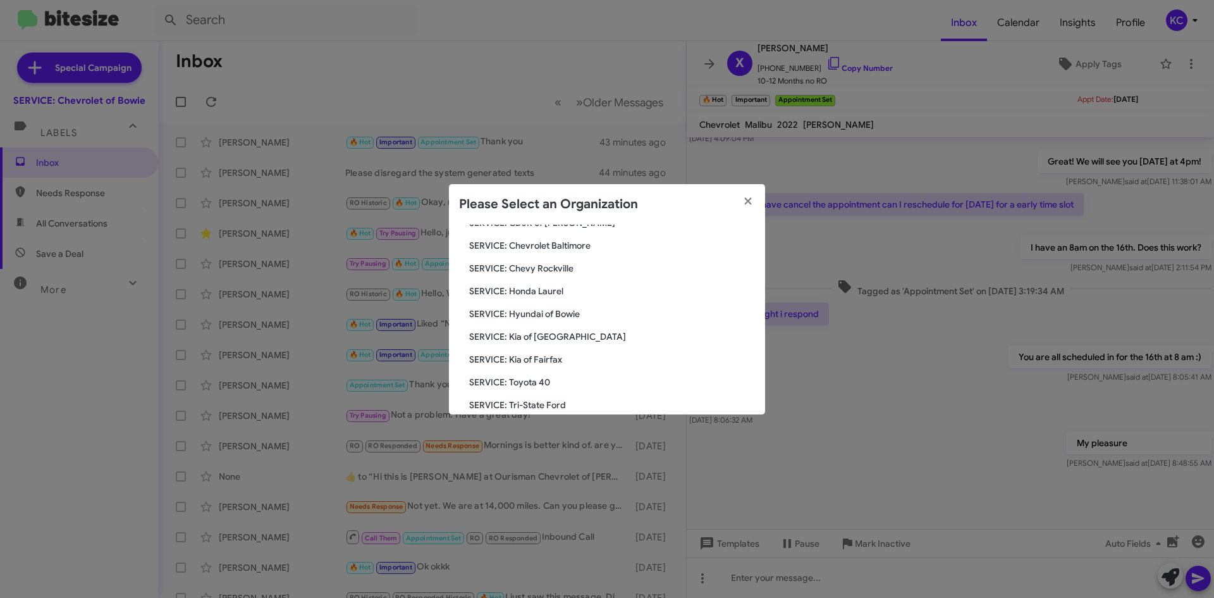
scroll to position [126, 0]
click at [534, 307] on span "SERVICE: Hyundai of Bowie" at bounding box center [612, 312] width 286 height 13
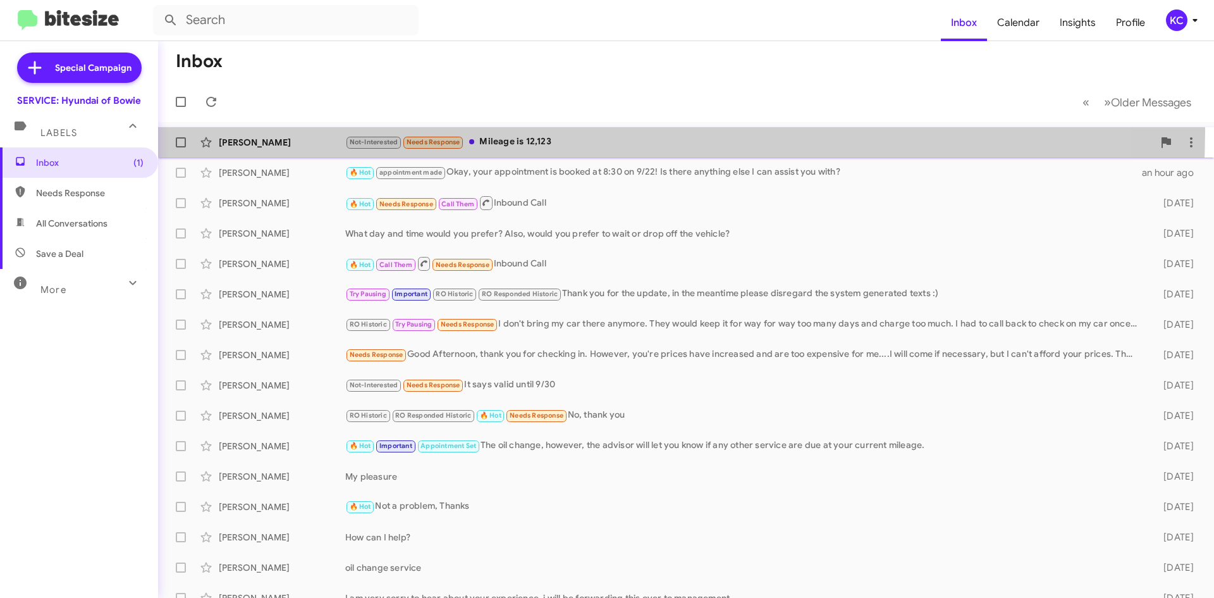
click at [606, 132] on div "[PERSON_NAME] Not-Interested Needs Response Mileage is 12,123 14 minutes ago" at bounding box center [686, 142] width 1036 height 25
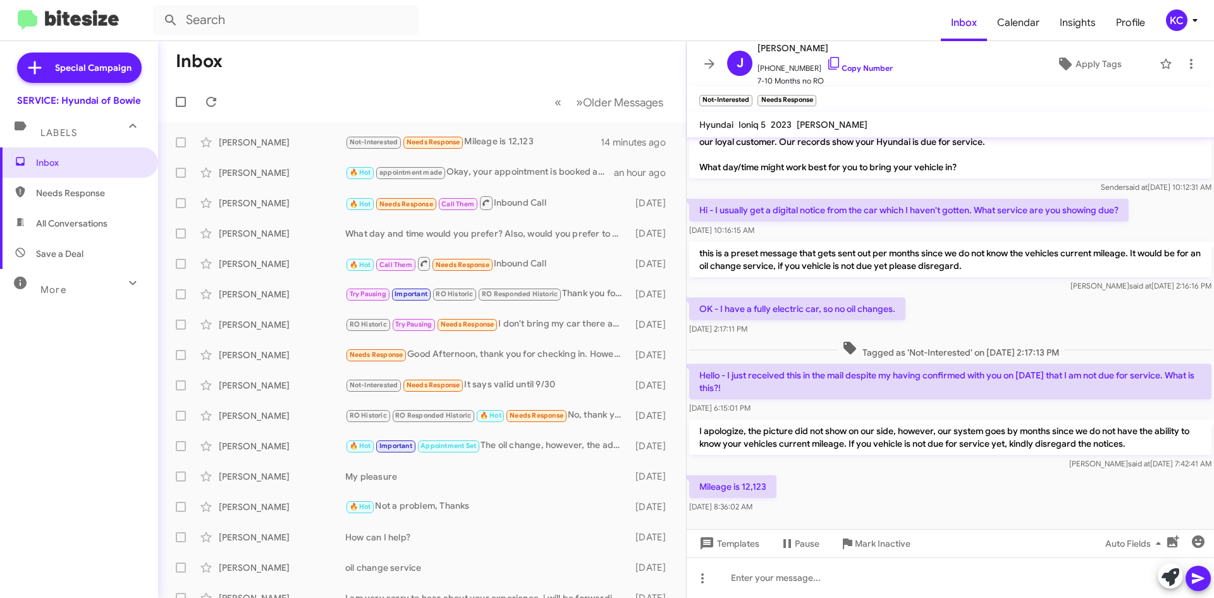
scroll to position [34, 0]
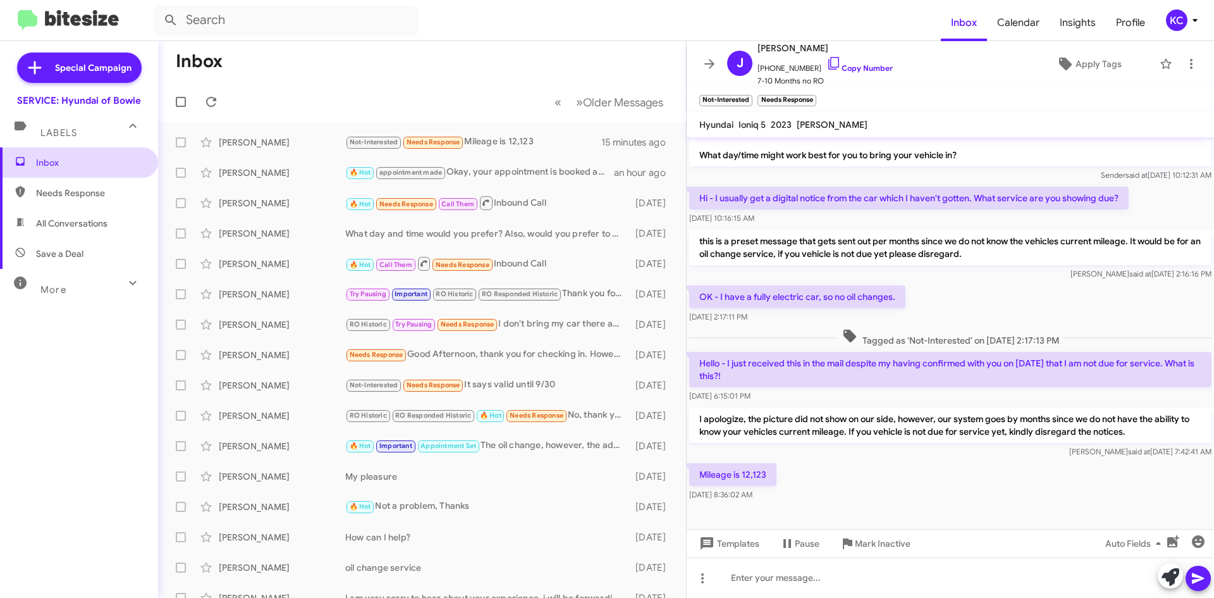
click at [71, 159] on span "Inbox" at bounding box center [89, 162] width 107 height 13
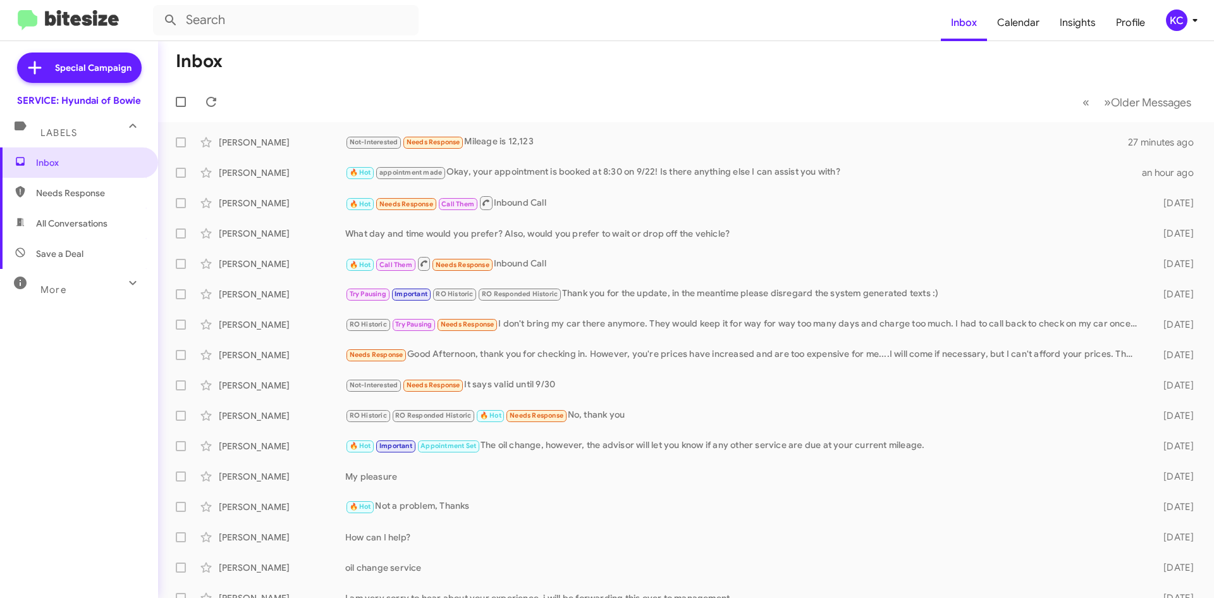
click at [1174, 21] on div "KC" at bounding box center [1176, 19] width 21 height 21
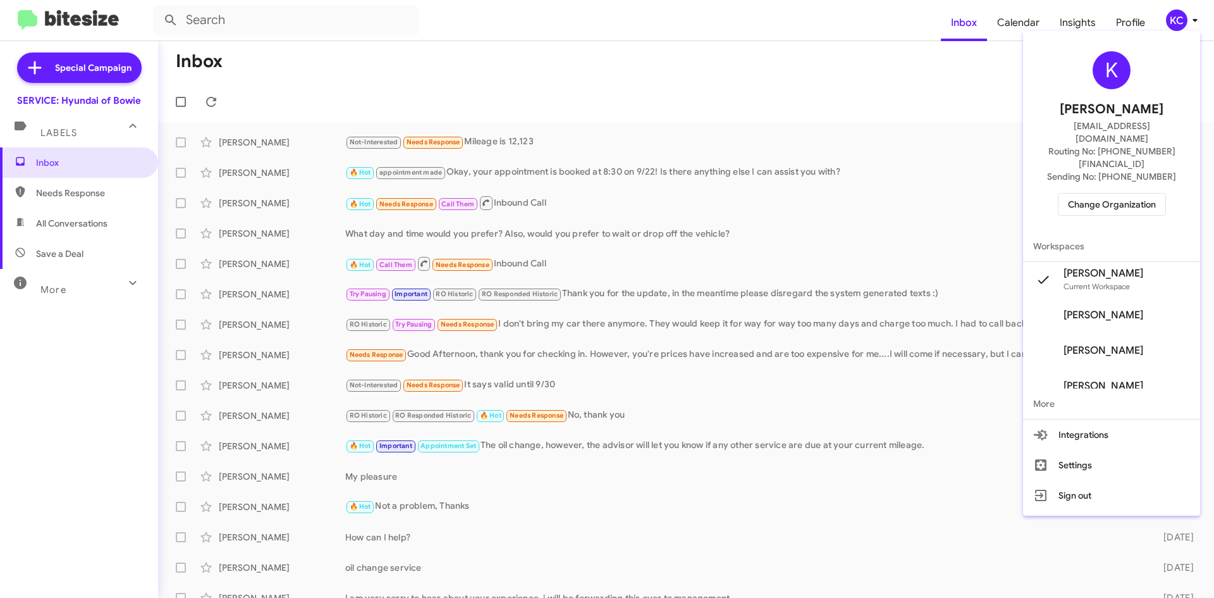
click at [1162, 193] on button "Change Organization" at bounding box center [1112, 204] width 108 height 23
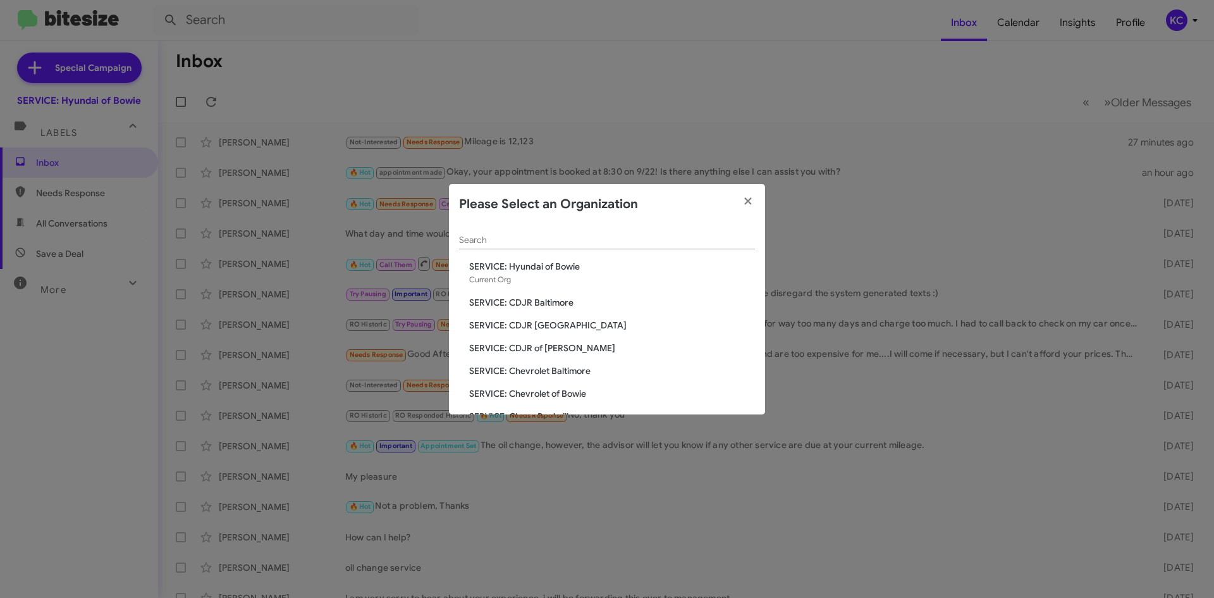
click at [528, 301] on span "SERVICE: CDJR Baltimore" at bounding box center [612, 302] width 286 height 13
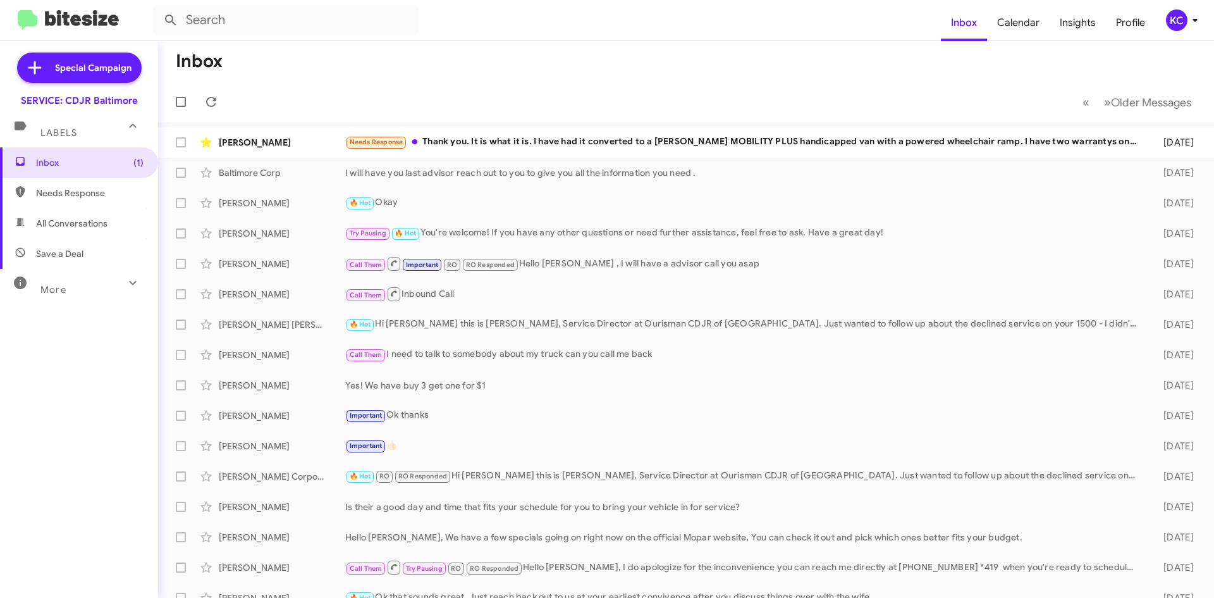
click at [1181, 14] on div "KC" at bounding box center [1176, 19] width 21 height 21
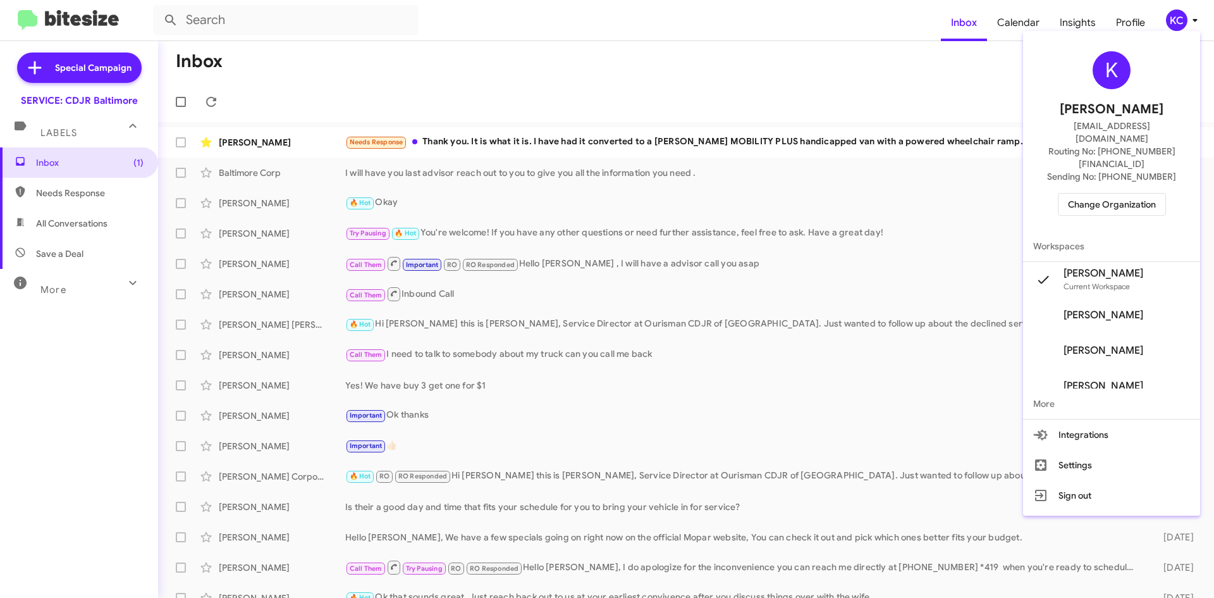
click at [1147, 193] on span "Change Organization" at bounding box center [1112, 203] width 88 height 21
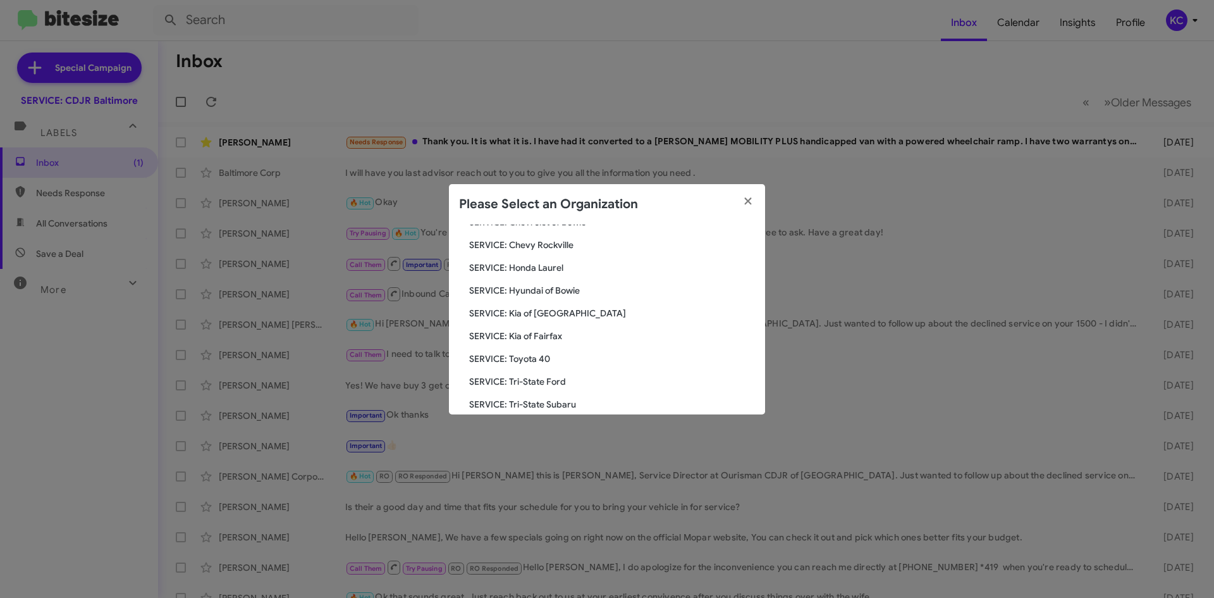
scroll to position [126, 0]
click at [551, 314] on span "SERVICE: Hyundai of Bowie" at bounding box center [612, 312] width 286 height 13
